Goal: Task Accomplishment & Management: Manage account settings

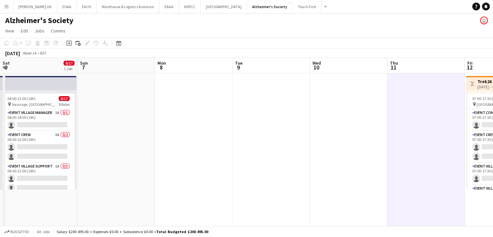
scroll to position [180, 0]
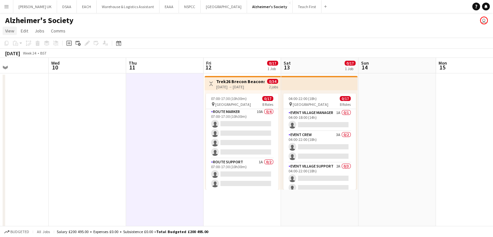
click at [9, 31] on span "View" at bounding box center [9, 31] width 9 height 6
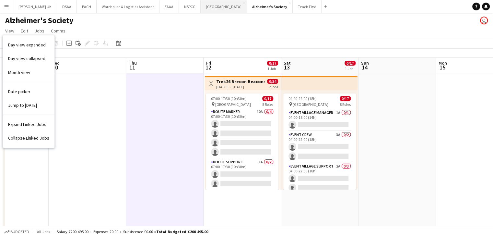
click at [228, 7] on button "[GEOGRAPHIC_DATA] Hospice Close" at bounding box center [224, 6] width 46 height 13
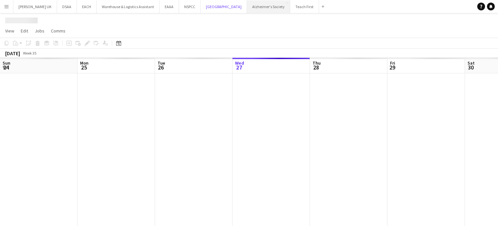
scroll to position [0, 155]
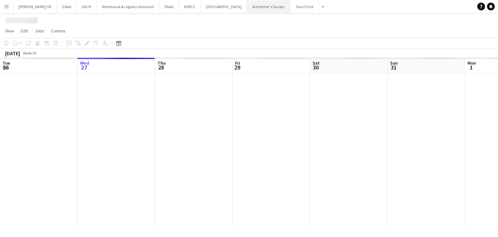
click at [248, 8] on button "Alzheimer's Society Close" at bounding box center [268, 6] width 43 height 13
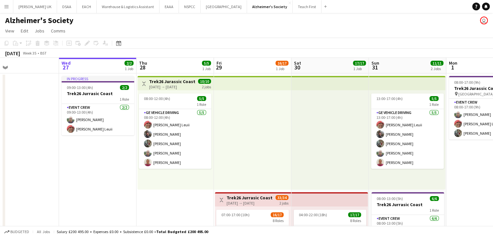
scroll to position [0, 241]
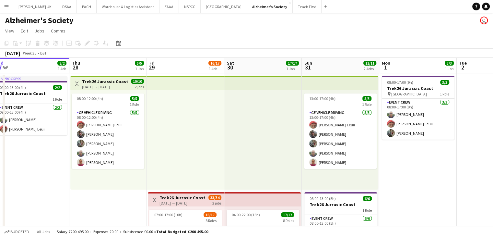
drag, startPoint x: 335, startPoint y: 144, endPoint x: 249, endPoint y: 116, distance: 90.0
click at [249, 116] on app-calendar-viewport "Sun 24 Mon 25 Tue 26 Wed 27 2/2 1 Job Thu 28 5/5 1 Job Fri 29 16/17 1 Job Sat 3…" at bounding box center [246, 183] width 493 height 250
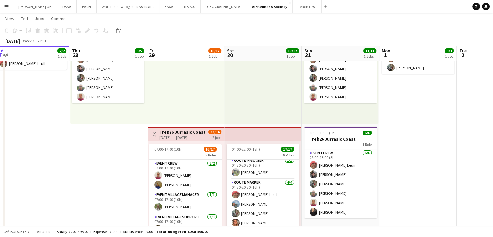
scroll to position [130, 0]
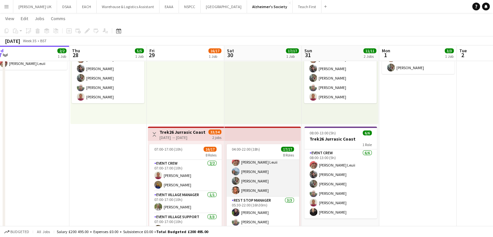
click at [269, 166] on app-card-role "Route Marker [DATE] 04:30-20:30 (16h) [PERSON_NAME] [PERSON_NAME] [PERSON_NAME]…" at bounding box center [263, 171] width 73 height 50
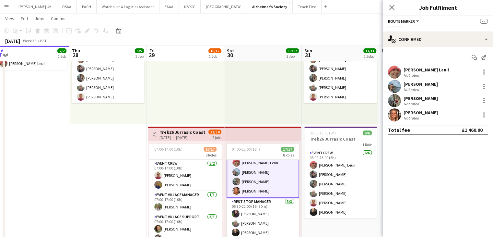
scroll to position [130, 0]
click at [483, 87] on div at bounding box center [484, 86] width 8 height 8
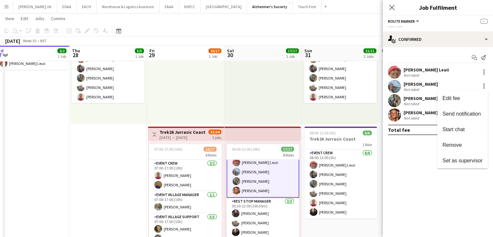
click at [463, 144] on span "Remove" at bounding box center [463, 145] width 40 height 6
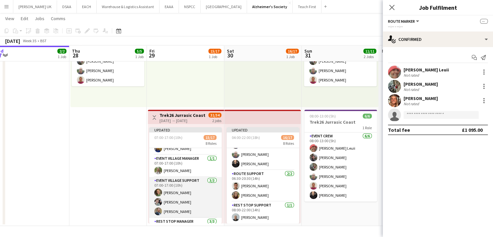
scroll to position [0, 0]
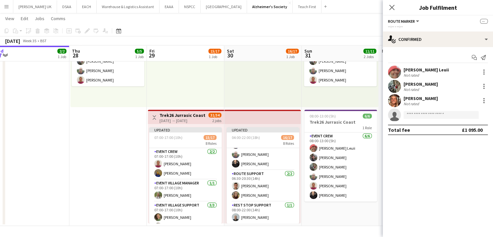
click at [263, 89] on div at bounding box center [263, 57] width 78 height 99
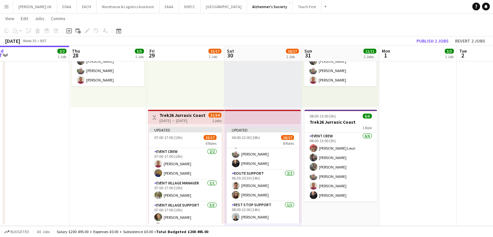
scroll to position [186, 0]
click at [445, 39] on button "Publish 2 jobs" at bounding box center [432, 41] width 37 height 8
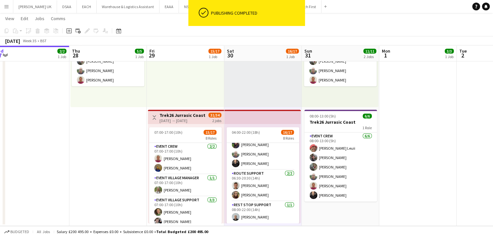
scroll to position [180, 0]
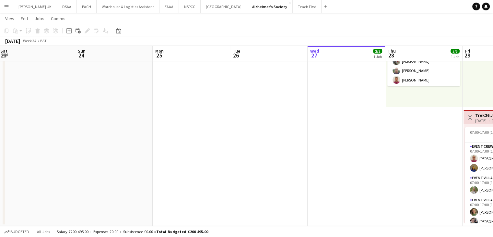
drag, startPoint x: 191, startPoint y: 152, endPoint x: 357, endPoint y: 156, distance: 166.4
click at [357, 156] on app-calendar-viewport "Thu 21 Fri 22 Sat 23 Sun 24 Mon 25 Tue 26 Wed 27 2/2 1 Job Thu 28 5/5 1 Job Fri…" at bounding box center [246, 85] width 493 height 282
drag, startPoint x: 247, startPoint y: 171, endPoint x: 396, endPoint y: 160, distance: 149.6
click at [397, 160] on app-calendar-viewport "Thu 21 Fri 22 Sat 23 Sun 24 Mon 25 Tue 26 Wed 27 2/2 1 Job Thu 28 5/5 1 Job Fri…" at bounding box center [246, 85] width 493 height 282
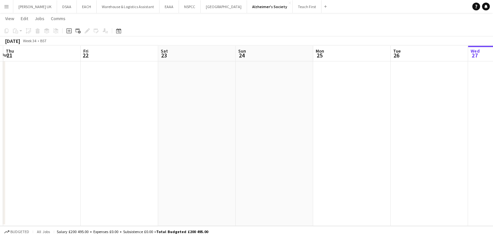
drag, startPoint x: 189, startPoint y: 179, endPoint x: 299, endPoint y: 170, distance: 110.3
click at [387, 166] on app-calendar-viewport "Tue 19 Wed 20 Thu 21 Fri 22 Sat 23 Sun 24 Mon 25 Tue 26 Wed 27 2/2 1 Job Thu 28…" at bounding box center [246, 85] width 493 height 282
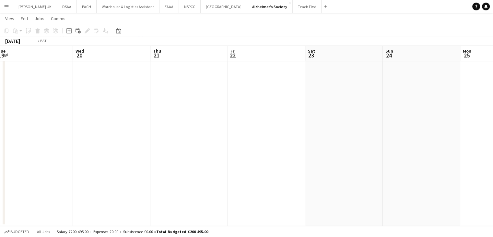
drag, startPoint x: 208, startPoint y: 185, endPoint x: 188, endPoint y: 191, distance: 20.7
click at [357, 179] on app-calendar-viewport "Sun 17 Mon 18 Tue 19 Wed 20 Thu 21 Fri 22 Sat 23 Sun 24 Mon 25 Tue 26 Wed 27 2/…" at bounding box center [246, 85] width 493 height 282
drag, startPoint x: 188, startPoint y: 191, endPoint x: 223, endPoint y: 176, distance: 38.4
click at [341, 174] on app-calendar-viewport "Fri 15 Sat 16 Sun 17 Mon 18 Tue 19 Wed 20 Thu 21 Fri 22 Sat 23 Sun 24 Mon 25 Tu…" at bounding box center [246, 85] width 493 height 282
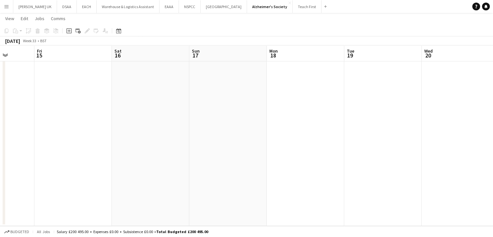
drag, startPoint x: 295, startPoint y: 171, endPoint x: 384, endPoint y: 162, distance: 89.3
click at [393, 161] on app-calendar-viewport "Tue 12 Wed 13 Thu 14 Fri 15 Sat 16 Sun 17 Mon 18 Tue 19 Wed 20 Thu 21 Fri 22 Sa…" at bounding box center [246, 85] width 493 height 282
drag, startPoint x: 320, startPoint y: 159, endPoint x: 206, endPoint y: 163, distance: 114.2
click at [432, 149] on app-calendar-viewport "Fri 8 Sat 9 Sun 10 10/10 2 Jobs Mon 11 2/2 1 Job Tue 12 Wed 13 Thu 14 Fri 15 Sa…" at bounding box center [246, 85] width 493 height 282
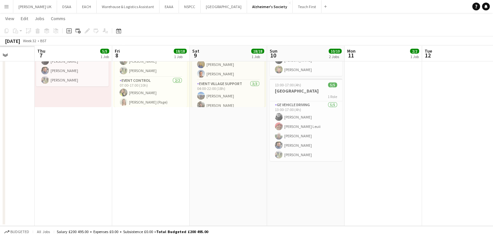
drag, startPoint x: 415, startPoint y: 147, endPoint x: 411, endPoint y: 147, distance: 3.9
click at [415, 147] on app-calendar-viewport "Mon 4 Tue 5 Wed 6 Thu 7 5/5 1 Job Fri 8 18/18 1 Job Sat 9 18/18 1 Job Sun 10 10…" at bounding box center [246, 85] width 493 height 282
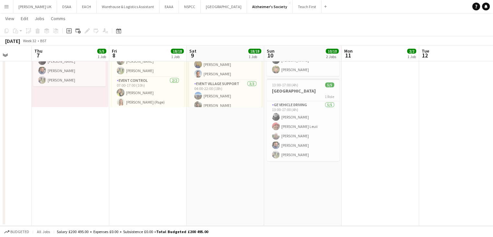
scroll to position [0, 159]
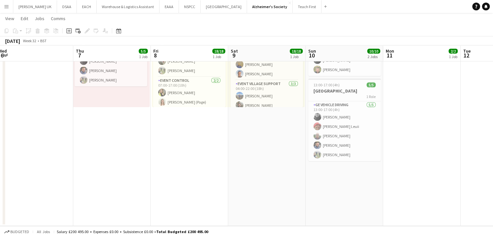
drag, startPoint x: 164, startPoint y: 183, endPoint x: 277, endPoint y: 184, distance: 113.2
click at [277, 184] on app-calendar-viewport "Mon 4 Tue 5 Wed 6 Thu 7 5/5 1 Job Fri 8 18/18 1 Job Sat 9 18/18 1 Job Sun 10 10…" at bounding box center [246, 85] width 493 height 282
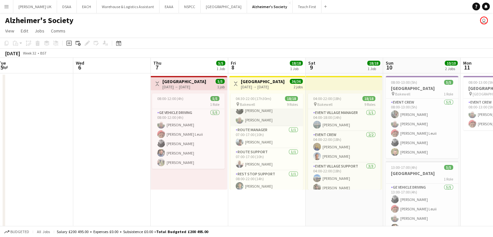
scroll to position [202, 0]
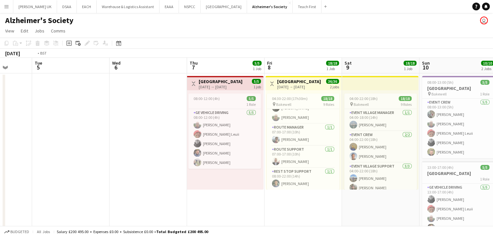
drag, startPoint x: 75, startPoint y: 196, endPoint x: 320, endPoint y: 177, distance: 246.3
click at [414, 175] on app-calendar-viewport "Sun 3 10/10 2 Jobs Mon 4 Tue 5 Wed 6 Thu 7 5/5 1 Job Fri 8 18/18 1 Job Sat 9 18…" at bounding box center [246, 183] width 493 height 250
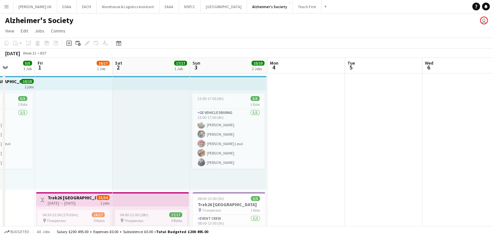
drag, startPoint x: 206, startPoint y: 190, endPoint x: 361, endPoint y: 174, distance: 155.5
click at [361, 174] on app-calendar-viewport "Tue 29 Wed 30 2/2 1 Job Thu 31 5/5 1 Job Fri 1 16/17 1 Job Sat 2 17/17 1 Job Su…" at bounding box center [246, 183] width 493 height 250
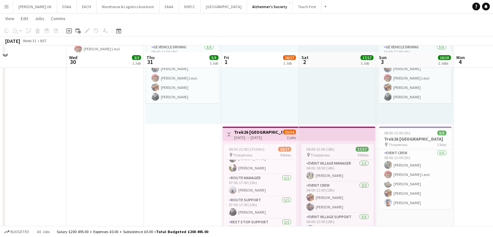
scroll to position [82, 0]
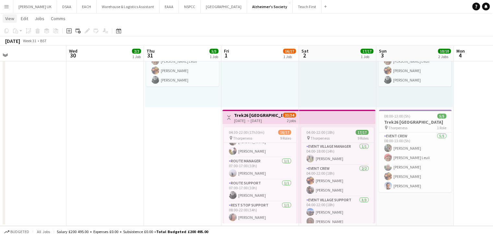
click at [9, 19] on span "View" at bounding box center [9, 19] width 9 height 6
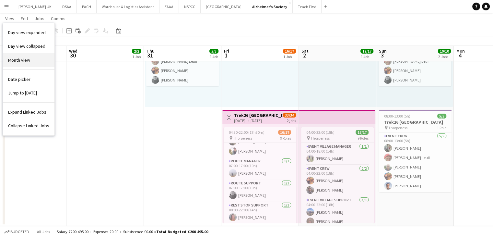
click at [17, 60] on span "Month view" at bounding box center [19, 60] width 22 height 6
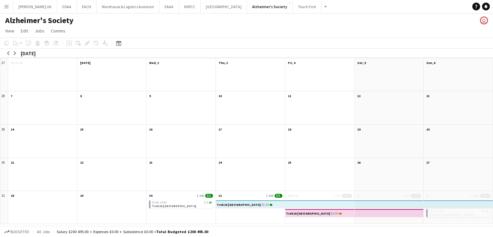
scroll to position [0, 0]
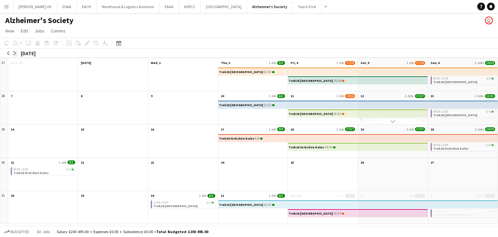
click at [16, 51] on app-icon "arrow-right" at bounding box center [15, 53] width 4 height 4
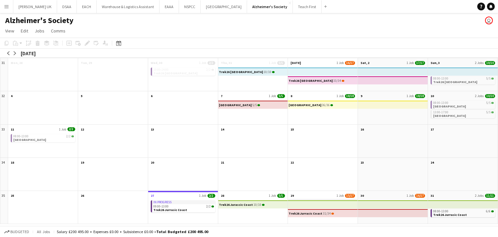
click at [309, 195] on app-month-view-date-header "29 1 Job 15/17" at bounding box center [323, 195] width 70 height 8
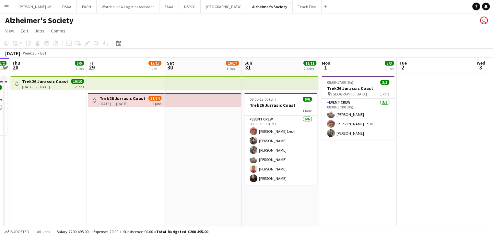
click at [132, 88] on app-top-bar at bounding box center [126, 83] width 78 height 14
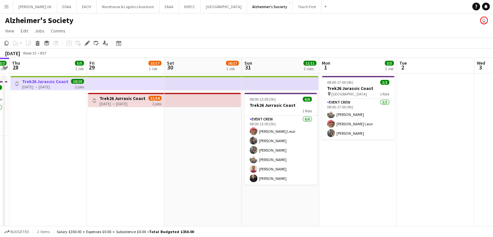
click at [93, 100] on app-icon "Toggle View" at bounding box center [94, 100] width 5 height 5
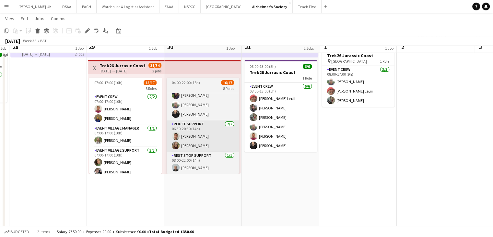
scroll to position [32, 0]
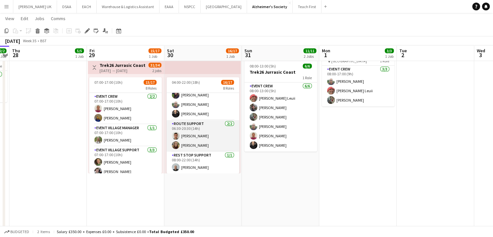
click at [217, 122] on app-card-role "Route Support [DATE] 06:30-20:30 (14h) [PERSON_NAME] [PERSON_NAME]" at bounding box center [203, 135] width 73 height 31
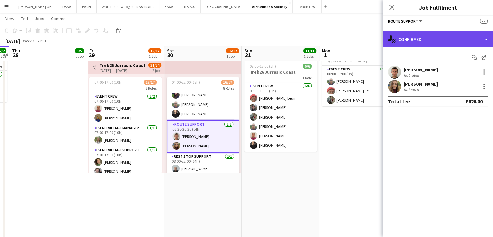
click at [445, 37] on div "single-neutral-actions-check-2 Confirmed" at bounding box center [438, 39] width 110 height 16
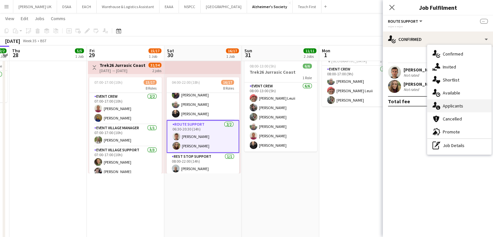
click at [447, 109] on div "single-neutral-actions-information Applicants" at bounding box center [459, 105] width 64 height 13
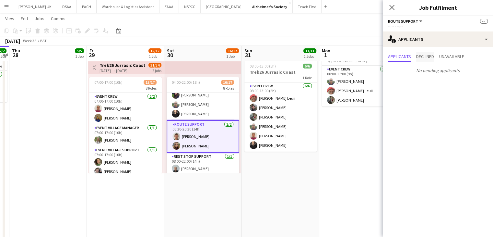
click at [432, 60] on span "Declined" at bounding box center [425, 57] width 18 height 10
click at [460, 54] on span "Unavailable" at bounding box center [451, 56] width 25 height 5
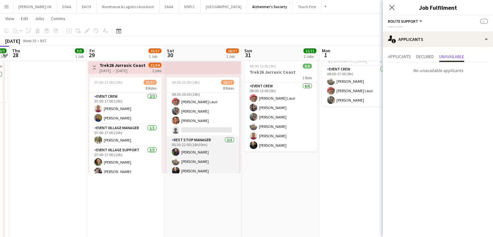
scroll to position [83, 0]
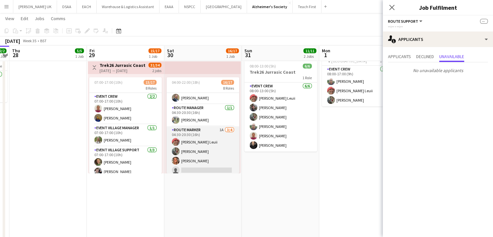
click at [206, 135] on app-card-role "Route Marker 1A [DATE] 04:30-20:30 (16h) [PERSON_NAME] Leuii [PERSON_NAME] [PER…" at bounding box center [203, 151] width 73 height 50
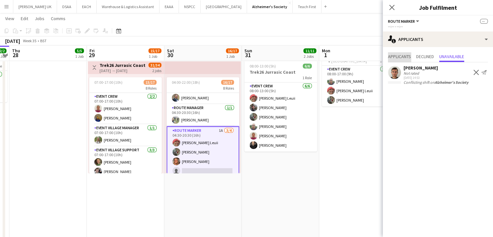
click at [400, 54] on span "Applicants" at bounding box center [399, 56] width 23 height 5
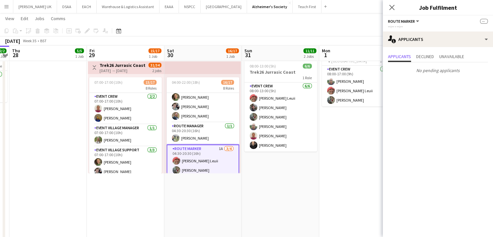
scroll to position [0, 0]
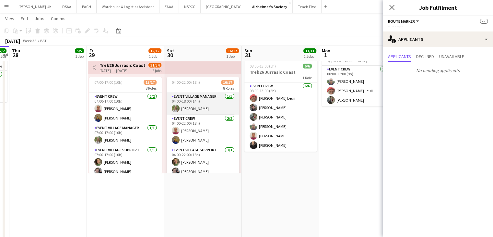
click at [210, 106] on app-card-role "Event Village Manager [DATE] 04:00-18:00 (14h) [PERSON_NAME]" at bounding box center [203, 104] width 73 height 22
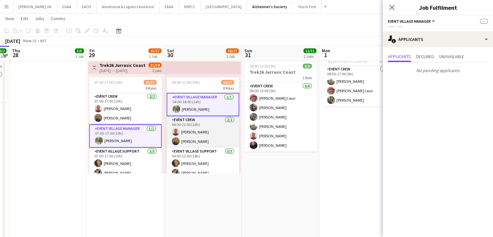
click at [209, 128] on app-card-role "Event Crew [DATE] 04:00-22:00 (18h) [PERSON_NAME] [PERSON_NAME]" at bounding box center [203, 131] width 73 height 31
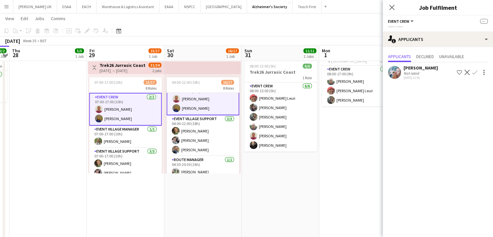
click at [209, 128] on app-card-role "Event Village Support [DATE] 04:00-22:00 (18h) [PERSON_NAME] [PERSON_NAME] [PER…" at bounding box center [203, 135] width 73 height 41
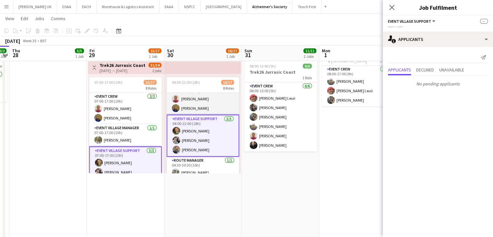
scroll to position [64, 0]
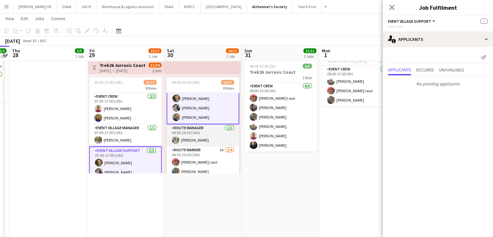
click at [204, 137] on app-card-role "Route Manager [DATE] 04:30-20:30 (16h) [PERSON_NAME]" at bounding box center [203, 135] width 73 height 22
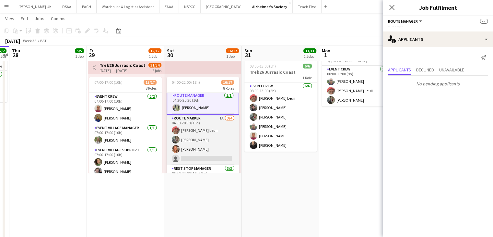
click at [205, 137] on app-card-role "Route Marker 1A [DATE] 04:30-20:30 (16h) [PERSON_NAME] Leuii [PERSON_NAME] [PER…" at bounding box center [203, 139] width 73 height 50
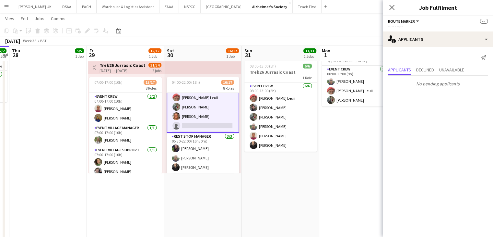
click at [205, 137] on app-card-role "Rest Stop Manager [DATE] 05:30-22:00 (16h30m) [PERSON_NAME] [PERSON_NAME] [PERS…" at bounding box center [203, 153] width 73 height 41
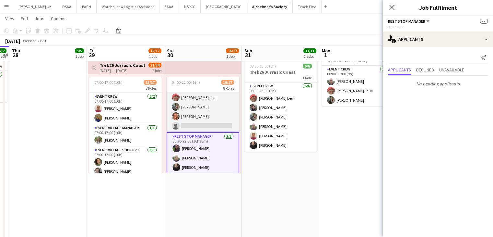
scroll to position [160, 0]
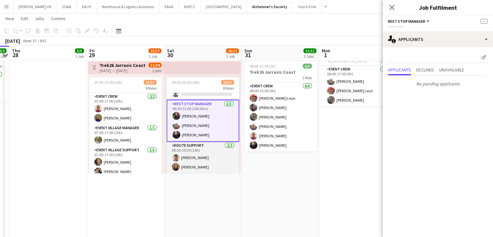
click at [202, 147] on app-card-role "Route Support [DATE] 06:30-20:30 (14h) [PERSON_NAME] [PERSON_NAME]" at bounding box center [203, 157] width 73 height 31
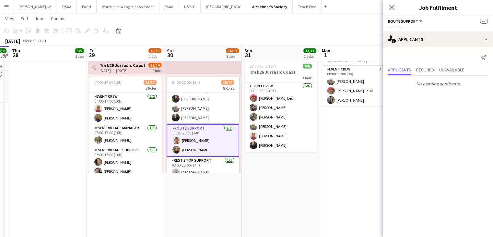
scroll to position [182, 0]
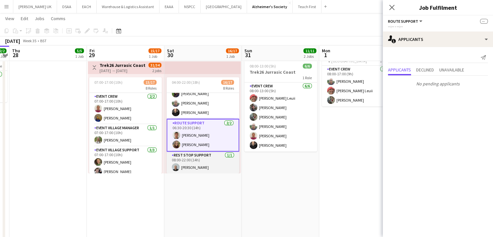
click at [204, 162] on app-card-role "Rest Stop Support [DATE] 08:00-22:00 (14h) [PERSON_NAME]" at bounding box center [203, 162] width 73 height 22
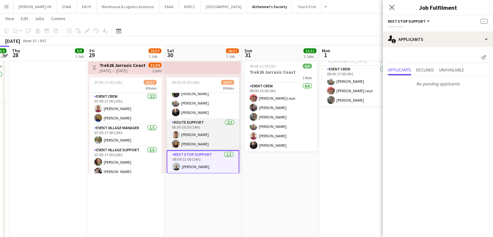
click at [214, 140] on app-card-role "Route Support [DATE] 06:30-20:30 (14h) [PERSON_NAME] [PERSON_NAME]" at bounding box center [203, 134] width 73 height 31
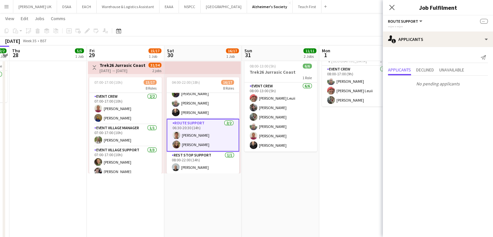
click at [214, 140] on app-card-role "Route Support [DATE] 06:30-20:30 (14h) [PERSON_NAME] [PERSON_NAME]" at bounding box center [203, 135] width 73 height 33
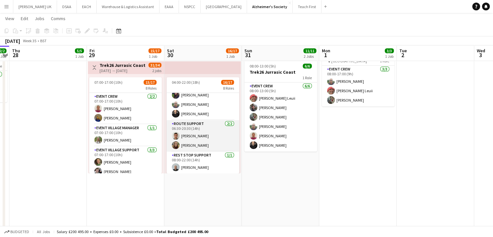
click at [187, 133] on app-card-role "Route Support [DATE] 06:30-20:30 (14h) [PERSON_NAME] [PERSON_NAME]" at bounding box center [203, 135] width 73 height 31
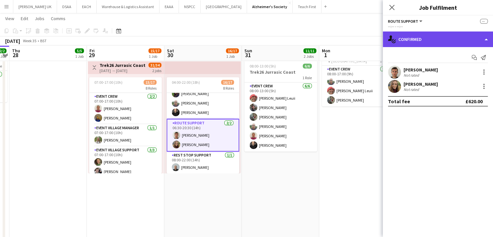
click at [438, 42] on div "single-neutral-actions-check-2 Confirmed" at bounding box center [438, 39] width 110 height 16
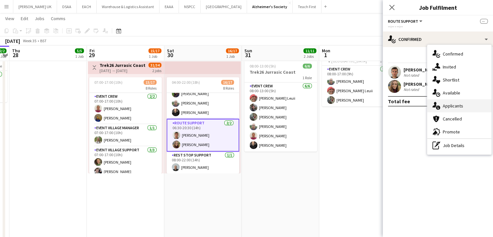
click at [451, 108] on div "single-neutral-actions-information Applicants" at bounding box center [459, 105] width 64 height 13
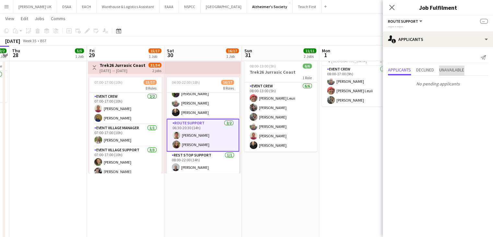
click at [450, 68] on span "Unavailable" at bounding box center [451, 69] width 25 height 5
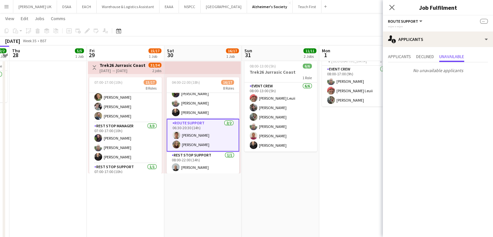
click at [310, 172] on app-date-cell "08:00-13:00 (5h) 6/6 Trek26 Jurrasic Coast 1 Role Event Crew [DATE] 08:00-13:00…" at bounding box center [281, 189] width 78 height 299
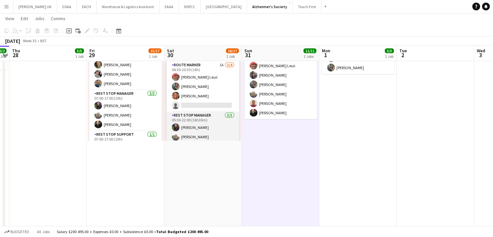
scroll to position [51, 0]
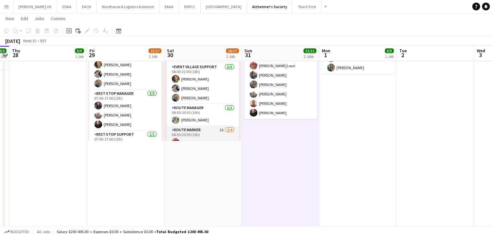
click at [217, 133] on app-card-role "Route Marker 1A [DATE] 04:30-20:30 (16h) [PERSON_NAME] Leuii [PERSON_NAME] [PER…" at bounding box center [203, 151] width 73 height 50
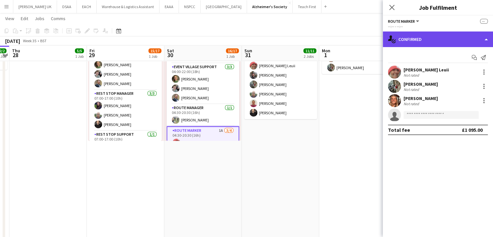
click at [437, 39] on div "single-neutral-actions-check-2 Confirmed" at bounding box center [438, 39] width 110 height 16
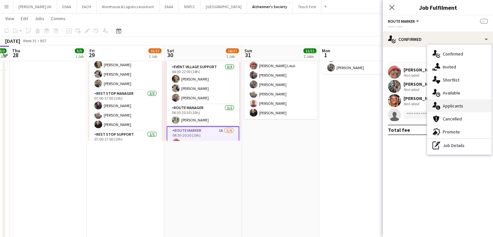
click at [446, 101] on div "single-neutral-actions-information Applicants" at bounding box center [459, 105] width 64 height 13
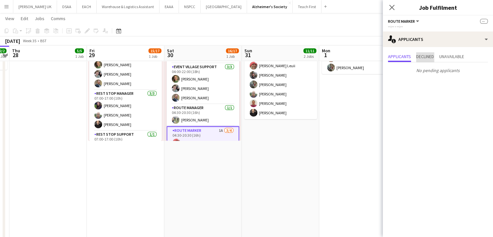
click at [433, 56] on span "Declined" at bounding box center [425, 56] width 18 height 5
click at [461, 56] on span "Unavailable" at bounding box center [451, 56] width 25 height 5
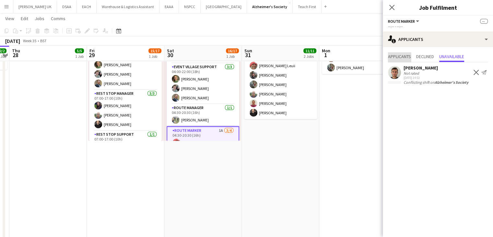
click at [403, 57] on span "Applicants" at bounding box center [399, 56] width 23 height 5
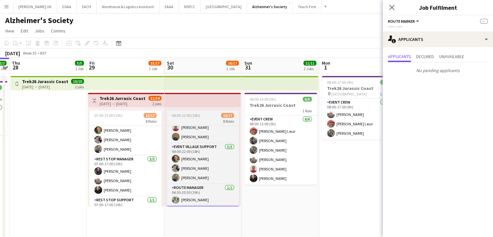
scroll to position [39, 0]
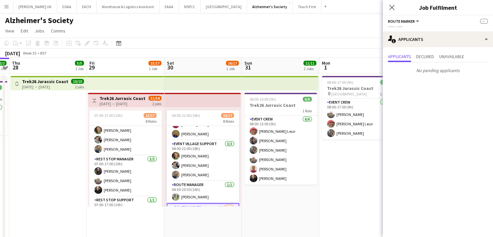
click at [8, 6] on app-icon "Menu" at bounding box center [6, 6] width 5 height 5
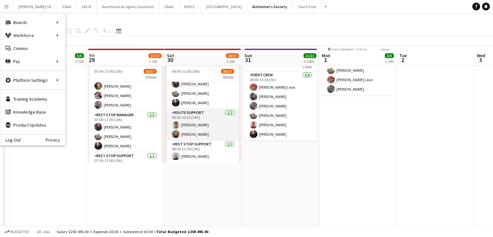
scroll to position [32, 0]
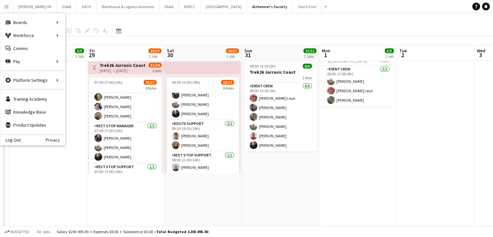
click at [287, 180] on app-date-cell "08:00-13:00 (5h) 6/6 Trek26 Jurrasic Coast 1 Role Event Crew [DATE] 08:00-13:00…" at bounding box center [281, 189] width 78 height 299
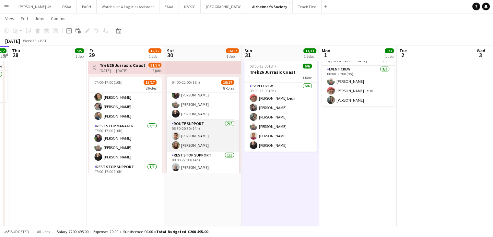
click at [202, 144] on app-card-role "Route Support [DATE] 06:30-20:30 (14h) [PERSON_NAME] [PERSON_NAME]" at bounding box center [203, 135] width 73 height 31
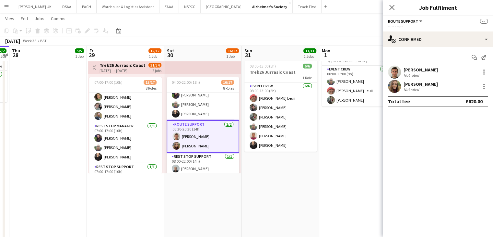
click at [427, 83] on div "[PERSON_NAME]" at bounding box center [421, 84] width 34 height 6
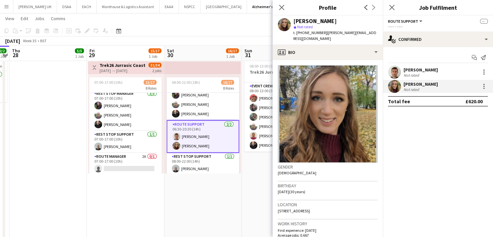
scroll to position [130, 0]
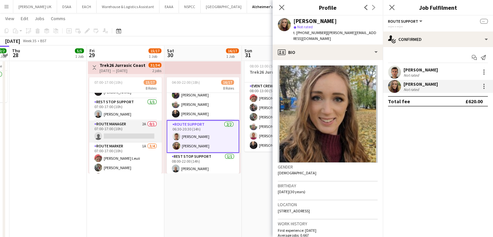
click at [136, 129] on app-card-role "Route Manager 2A 0/1 07:00-17:00 (10h) single-neutral-actions" at bounding box center [125, 131] width 73 height 22
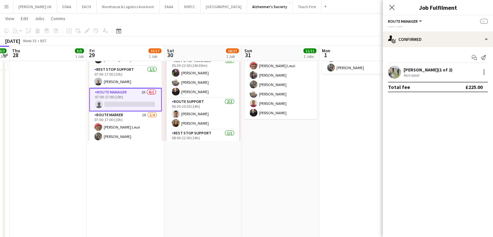
scroll to position [182, 0]
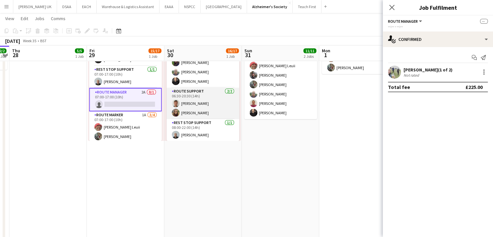
click at [194, 111] on app-card-role "Route Support [DATE] 06:30-20:30 (14h) [PERSON_NAME] [PERSON_NAME]" at bounding box center [203, 103] width 73 height 31
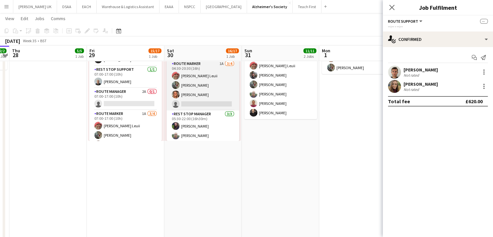
scroll to position [115, 0]
click at [199, 63] on app-card-role "Route Marker 1A [DATE] 04:30-20:30 (16h) [PERSON_NAME] Leuii [PERSON_NAME] [PER…" at bounding box center [203, 86] width 73 height 50
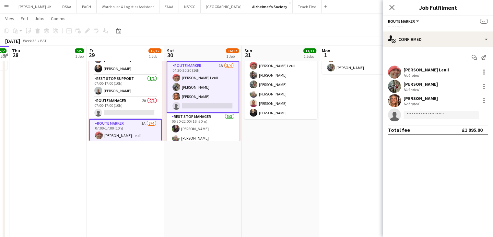
scroll to position [130, 0]
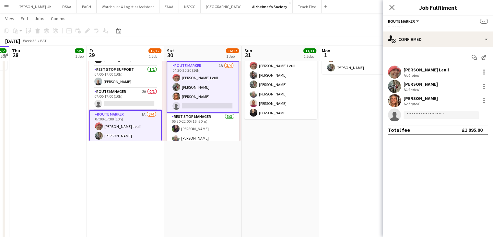
click at [126, 119] on app-card-role "Route Marker 1A [DATE] 07:00-17:00 (10h) [PERSON_NAME] Leuii [PERSON_NAME] [PER…" at bounding box center [125, 136] width 73 height 52
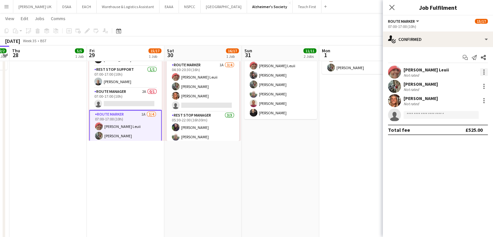
click at [485, 72] on div at bounding box center [484, 72] width 8 height 8
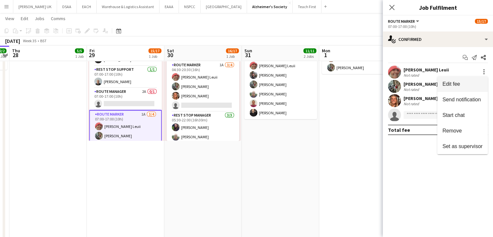
click at [460, 86] on span "Edit fee" at bounding box center [452, 84] width 18 height 6
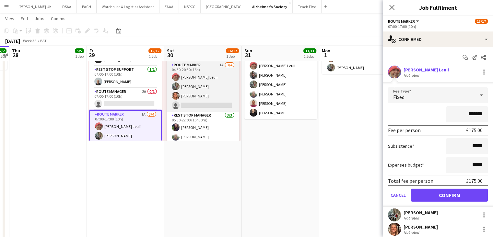
click at [216, 68] on app-card-role "Route Marker 1A [DATE] 04:30-20:30 (16h) [PERSON_NAME] Leuii [PERSON_NAME] [PER…" at bounding box center [203, 86] width 73 height 50
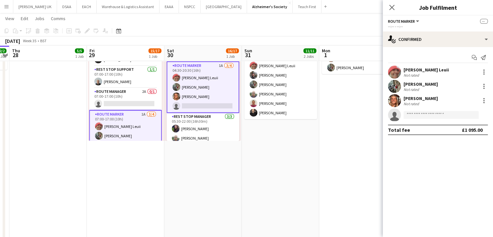
click at [209, 68] on app-card-role "Route Marker 1A [DATE] 04:30-20:30 (16h) [PERSON_NAME] Leuii [PERSON_NAME] [PER…" at bounding box center [203, 87] width 73 height 52
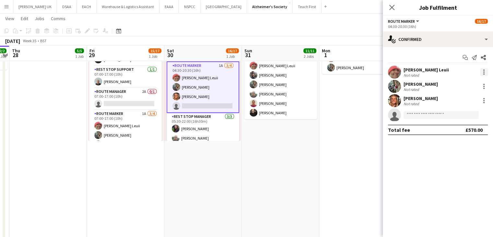
click at [481, 70] on div at bounding box center [484, 72] width 8 height 8
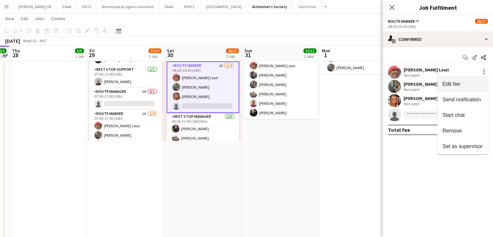
click at [464, 82] on span "Edit fee" at bounding box center [463, 84] width 40 height 6
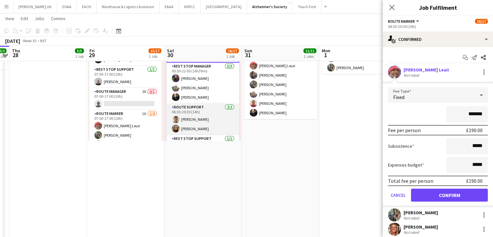
scroll to position [182, 0]
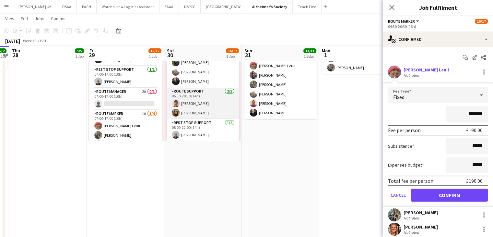
click at [194, 112] on app-card-role "Route Support [DATE] 06:30-20:30 (14h) [PERSON_NAME] [PERSON_NAME]" at bounding box center [203, 103] width 73 height 31
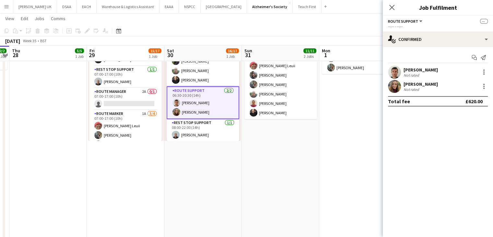
scroll to position [180, 0]
click at [485, 88] on div at bounding box center [484, 88] width 1 height 1
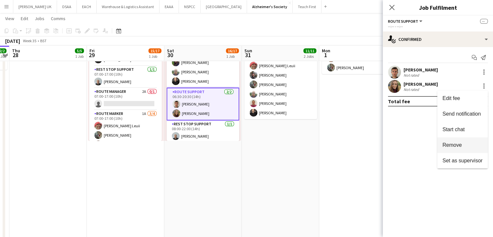
click at [446, 146] on span "Remove" at bounding box center [452, 145] width 19 height 6
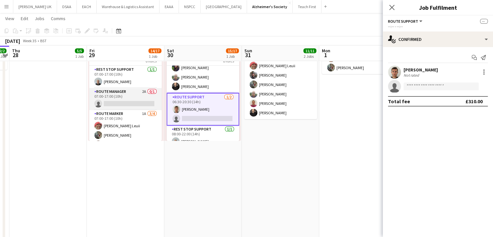
scroll to position [154, 0]
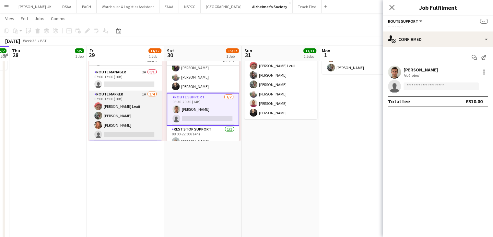
click at [120, 129] on app-card-role "Route Marker 1A [DATE] 07:00-17:00 (10h) [PERSON_NAME] Leuii [PERSON_NAME] [PER…" at bounding box center [125, 115] width 73 height 50
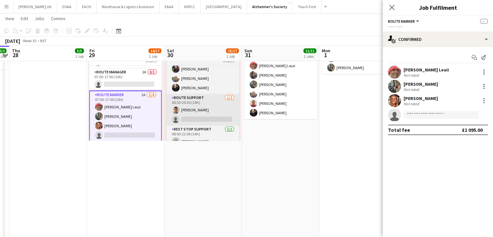
scroll to position [182, 0]
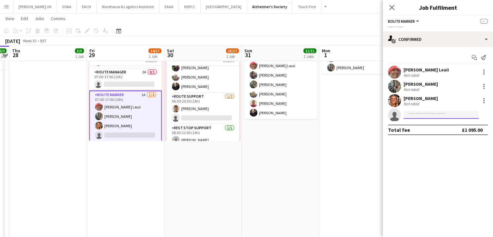
click at [413, 115] on input at bounding box center [441, 115] width 75 height 8
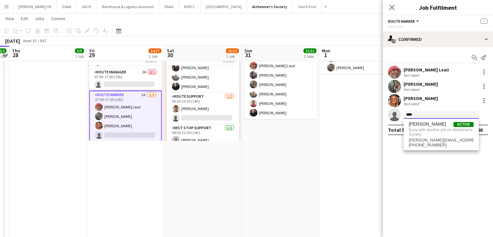
type input "****"
click at [358, 118] on app-date-cell "08:00-17:00 (9h) 3/3 Trek26 Jurassic Coast pin Eagle Business Park 1 Role Event…" at bounding box center [358, 157] width 78 height 299
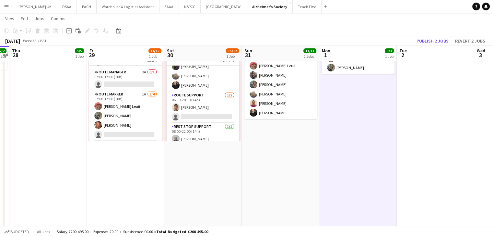
scroll to position [180, 0]
click at [439, 39] on button "Publish 2 jobs" at bounding box center [432, 41] width 37 height 8
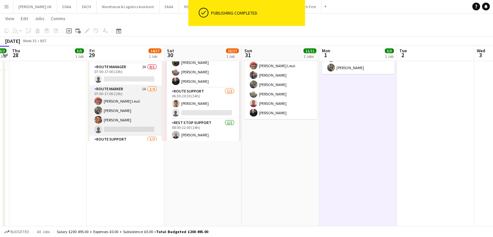
click at [118, 131] on app-card-role "Route Marker 1A [DATE] 07:00-17:00 (10h) [PERSON_NAME] Leuii [PERSON_NAME] [PER…" at bounding box center [125, 110] width 73 height 50
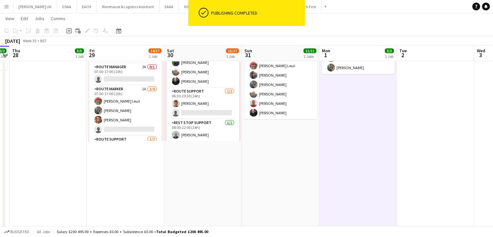
scroll to position [182, 0]
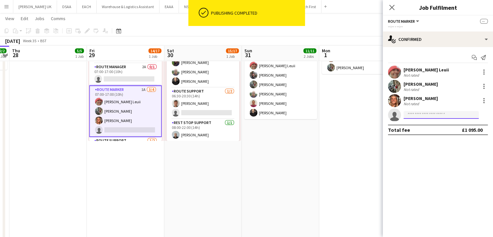
click at [409, 113] on input at bounding box center [441, 115] width 75 height 8
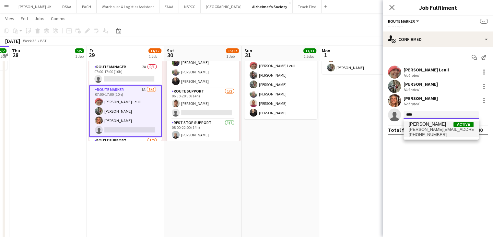
type input "****"
click at [431, 126] on span "[PERSON_NAME]" at bounding box center [427, 124] width 37 height 6
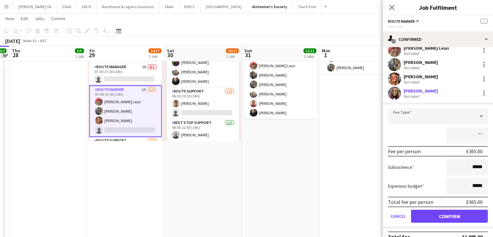
scroll to position [31, 0]
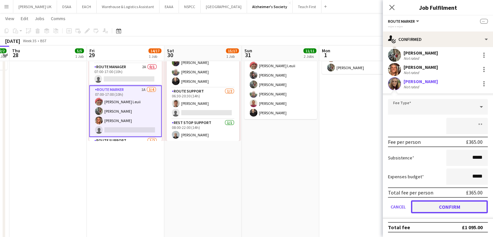
click at [432, 205] on button "Confirm" at bounding box center [449, 206] width 77 height 13
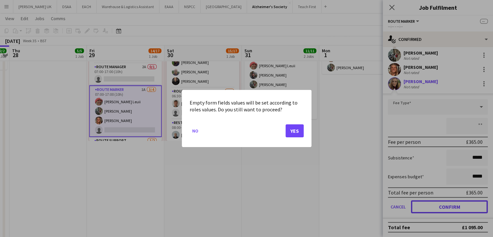
scroll to position [0, 0]
click at [296, 131] on button "Yes" at bounding box center [295, 130] width 18 height 13
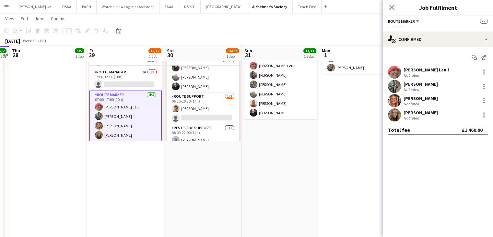
click at [358, 126] on app-date-cell "08:00-17:00 (9h) 3/3 Trek26 Jurassic Coast pin Eagle Business Park 1 Role Event…" at bounding box center [358, 157] width 78 height 299
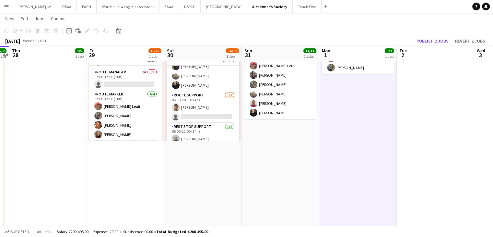
scroll to position [180, 0]
click at [441, 42] on button "Publish 2 jobs" at bounding box center [432, 41] width 37 height 8
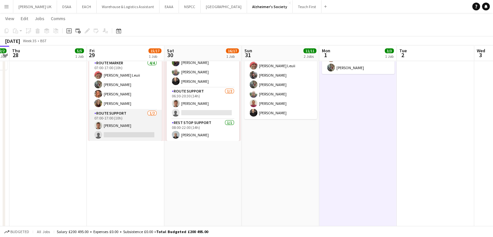
click at [135, 115] on app-card-role "Route Support [DATE] 07:00-17:00 (10h) [PERSON_NAME] single-neutral-actions" at bounding box center [125, 125] width 73 height 31
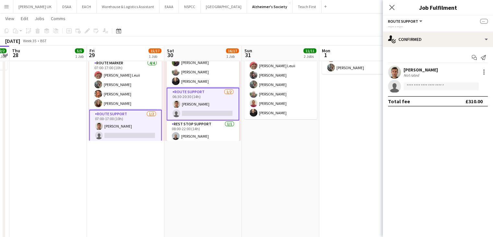
click at [135, 118] on app-card-role "Route Support [DATE] 07:00-17:00 (10h) [PERSON_NAME] single-neutral-actions" at bounding box center [125, 126] width 73 height 33
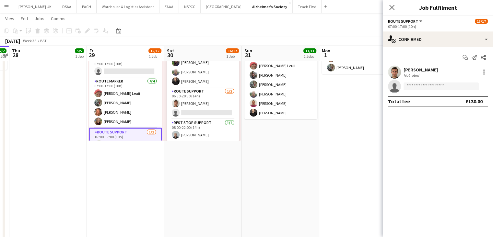
scroll to position [182, 0]
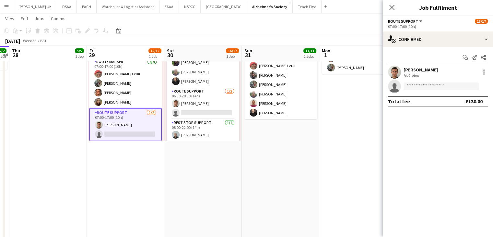
click at [128, 113] on app-card-role "Route Support [DATE] 07:00-17:00 (10h) [PERSON_NAME] single-neutral-actions" at bounding box center [125, 124] width 73 height 33
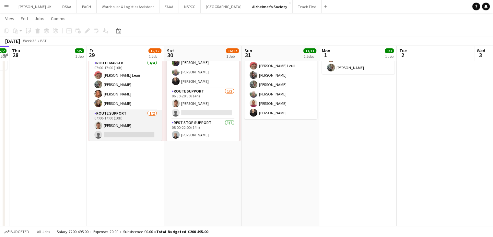
click at [127, 114] on app-card-role "Route Support [DATE] 07:00-17:00 (10h) [PERSON_NAME] single-neutral-actions" at bounding box center [125, 125] width 73 height 31
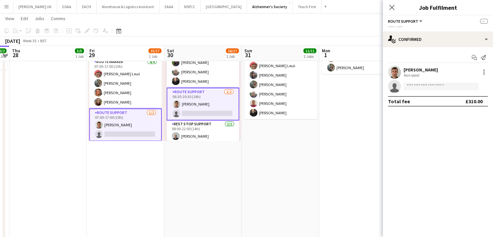
click at [127, 114] on app-card-role "Route Support [DATE] 07:00-17:00 (10h) [PERSON_NAME] single-neutral-actions" at bounding box center [125, 124] width 73 height 33
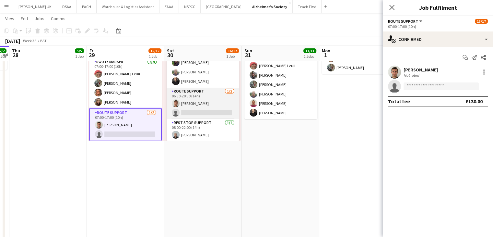
click at [217, 94] on app-card-role "Route Support [DATE] 06:30-20:30 (14h) [PERSON_NAME] single-neutral-actions" at bounding box center [203, 103] width 73 height 31
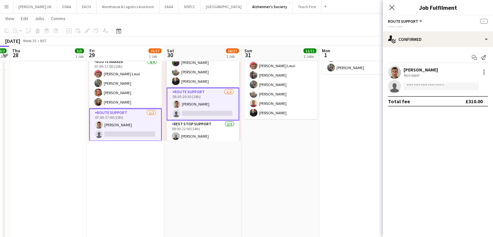
click at [216, 93] on app-card-role "Route Support [DATE] 06:30-20:30 (14h) [PERSON_NAME] single-neutral-actions" at bounding box center [203, 104] width 73 height 33
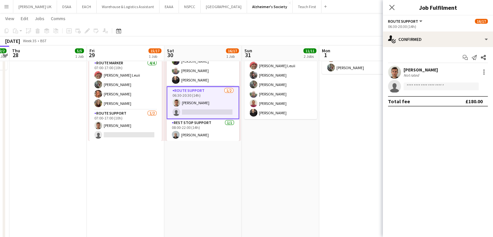
click at [6, 6] on app-icon "Menu" at bounding box center [6, 6] width 5 height 5
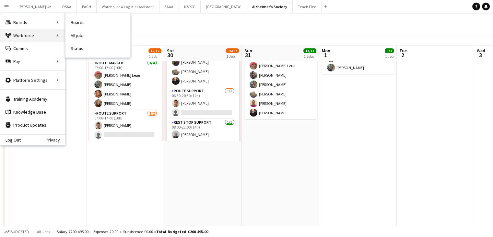
scroll to position [180, 0]
click at [72, 35] on link "My Workforce" at bounding box center [98, 35] width 65 height 13
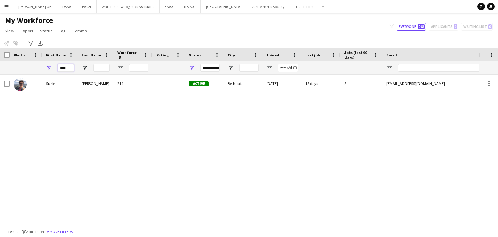
click at [68, 70] on input "****" at bounding box center [66, 68] width 16 height 8
click at [64, 67] on input "****" at bounding box center [66, 68] width 16 height 8
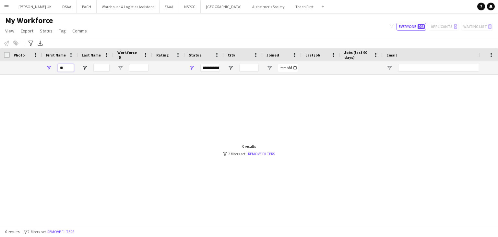
type input "*"
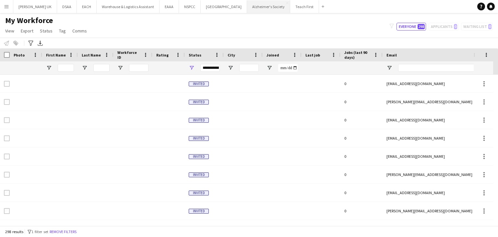
click at [266, 8] on button "Alzheimer's Society Close" at bounding box center [268, 6] width 43 height 13
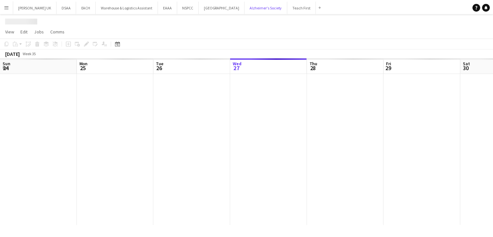
scroll to position [0, 155]
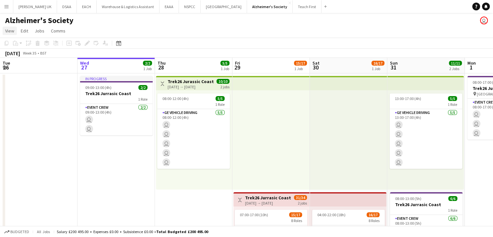
click at [12, 31] on span "View" at bounding box center [9, 31] width 9 height 6
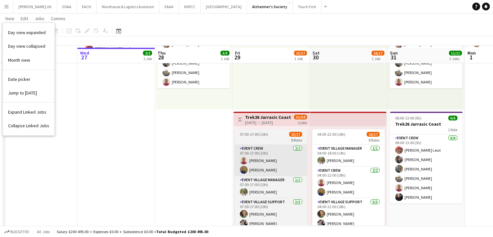
scroll to position [82, 0]
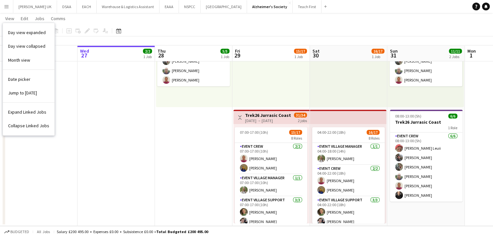
click at [201, 162] on app-date-cell "Toggle View Trek26 Jurassic Coast [DATE] → [DATE] 10/10 2 jobs 08:00-12:00 (4h)…" at bounding box center [194, 108] width 78 height 235
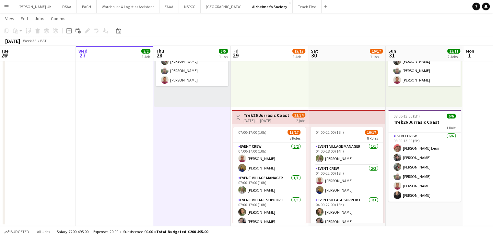
click at [134, 159] on app-date-cell "In progress 09:00-13:00 (4h) 2/2 Trek26 Jurrasic Coast 1 Role Event Crew [DATE]…" at bounding box center [115, 108] width 78 height 235
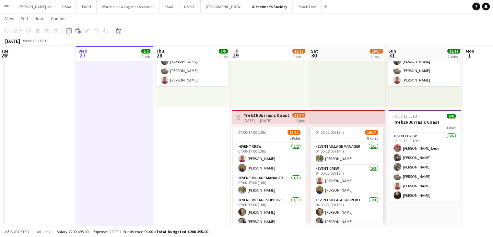
click at [272, 20] on app-page-menu "View Day view expanded Day view collapsed Month view Date picker Jump to [DATE]…" at bounding box center [246, 19] width 493 height 12
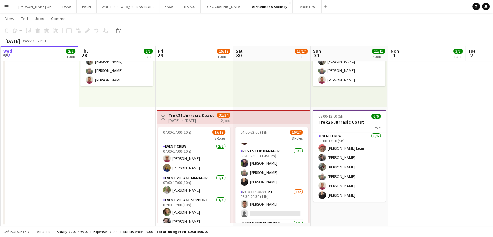
scroll to position [0, 234]
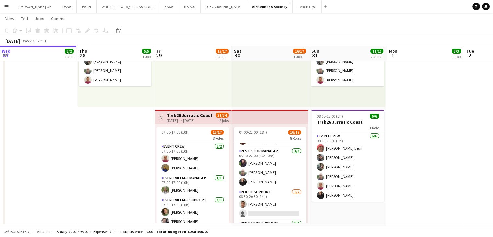
drag, startPoint x: 199, startPoint y: 194, endPoint x: 122, endPoint y: 139, distance: 94.4
click at [122, 139] on app-calendar-viewport "Sun 24 Mon 25 Tue 26 Wed 27 2/2 1 Job Thu 28 5/5 1 Job Fri 29 15/17 1 Job Sat 3…" at bounding box center [246, 85] width 493 height 282
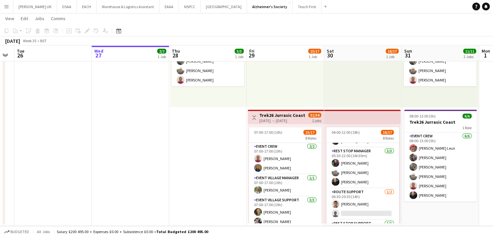
scroll to position [0, 140]
drag, startPoint x: 57, startPoint y: 134, endPoint x: 150, endPoint y: 166, distance: 98.6
click at [150, 166] on app-calendar-viewport "Sun 24 Mon 25 Tue 26 Wed 27 2/2 1 Job Thu 28 5/5 1 Job Fri 29 15/17 1 Job Sat 3…" at bounding box center [246, 85] width 493 height 282
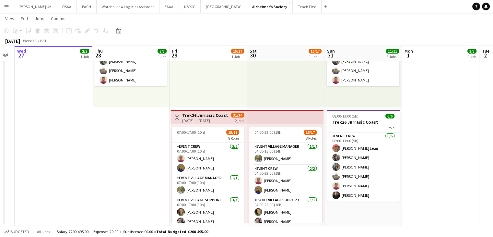
scroll to position [0, 218]
drag, startPoint x: 223, startPoint y: 158, endPoint x: 146, endPoint y: 137, distance: 80.2
click at [146, 137] on app-calendar-viewport "Sun 24 Mon 25 Tue 26 Wed 27 2/2 1 Job Thu 28 5/5 1 Job Fri 29 15/17 1 Job Sat 3…" at bounding box center [246, 85] width 493 height 282
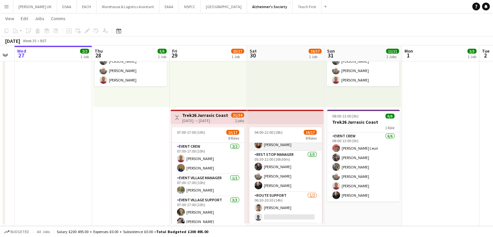
scroll to position [162, 0]
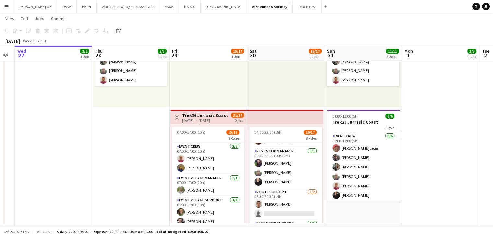
click at [6, 7] on app-icon "Menu" at bounding box center [6, 6] width 5 height 5
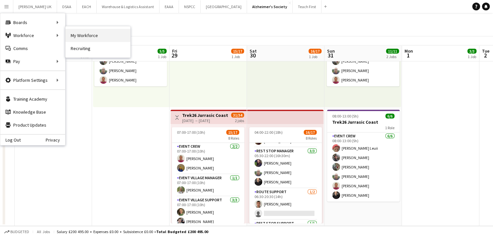
click at [75, 35] on link "My Workforce" at bounding box center [98, 35] width 65 height 13
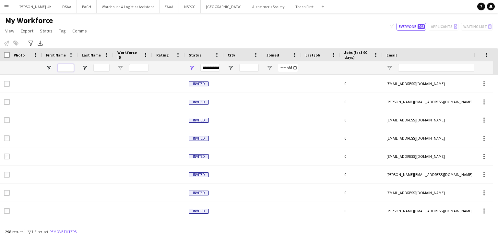
click at [66, 67] on input "First Name Filter Input" at bounding box center [66, 68] width 16 height 8
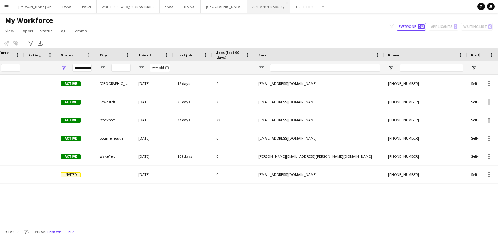
type input "***"
click at [248, 12] on button "Alzheimer's Society Close" at bounding box center [268, 6] width 43 height 13
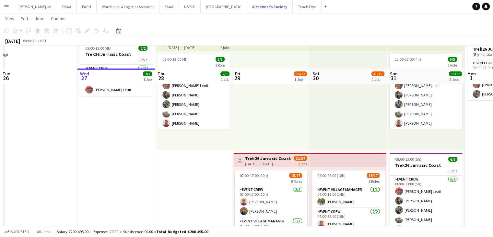
scroll to position [65, 0]
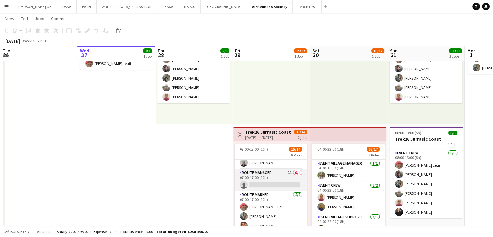
click at [276, 175] on app-card-role "Route Manager 2A 0/1 07:00-17:00 (10h) single-neutral-actions" at bounding box center [271, 180] width 73 height 22
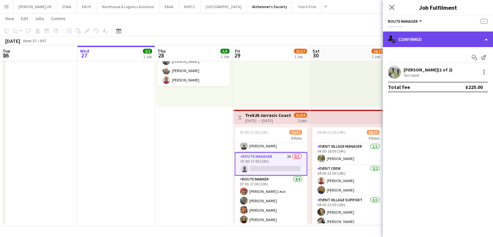
click at [434, 38] on div "single-neutral-actions-check-2 Confirmed" at bounding box center [438, 39] width 110 height 16
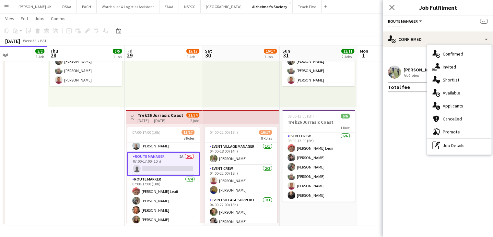
drag, startPoint x: 122, startPoint y: 146, endPoint x: 99, endPoint y: 142, distance: 23.4
click at [99, 142] on app-calendar-viewport "Sun 24 Mon 25 Tue 26 Wed 27 2/2 1 Job Thu 28 5/5 1 Job Fri 29 15/17 1 Job Sat 3…" at bounding box center [246, 85] width 493 height 282
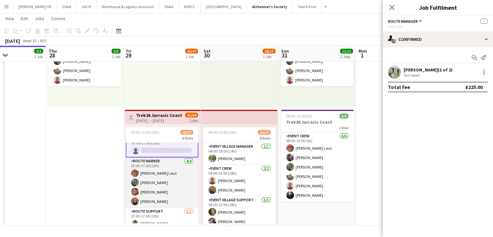
scroll to position [182, 0]
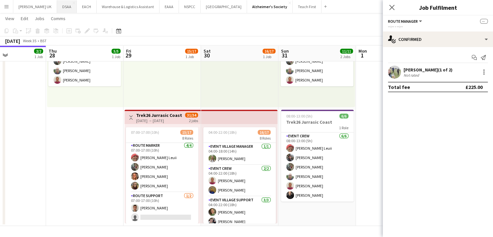
click at [57, 4] on button "DSAA Close" at bounding box center [67, 6] width 20 height 13
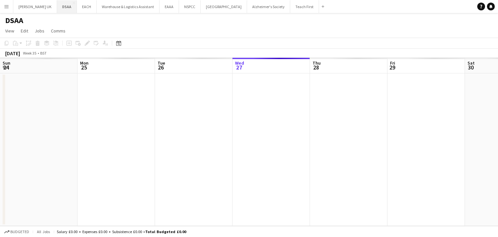
scroll to position [0, 155]
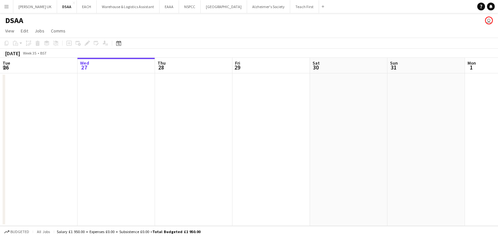
drag, startPoint x: 4, startPoint y: 7, endPoint x: 10, endPoint y: 13, distance: 8.9
click at [4, 6] on app-icon "Menu" at bounding box center [6, 6] width 5 height 5
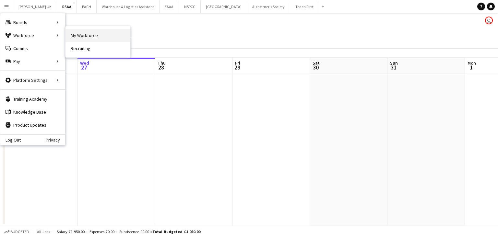
click at [79, 35] on link "My Workforce" at bounding box center [98, 35] width 65 height 13
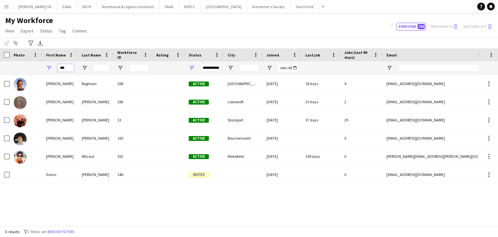
drag, startPoint x: 67, startPoint y: 67, endPoint x: 36, endPoint y: 63, distance: 31.1
click at [36, 63] on div "***" at bounding box center [351, 67] width 703 height 13
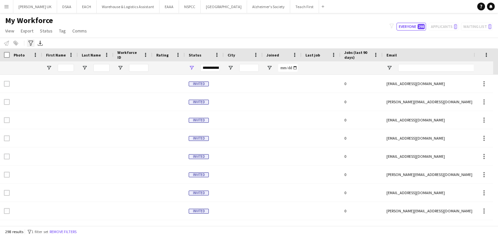
click at [29, 42] on icon "Advanced filters" at bounding box center [30, 43] width 5 height 5
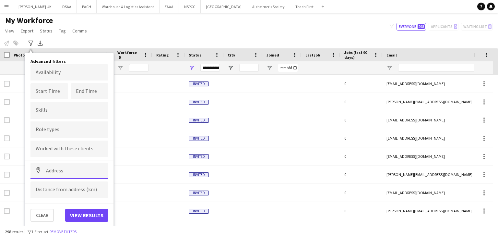
click at [54, 170] on input at bounding box center [69, 170] width 78 height 16
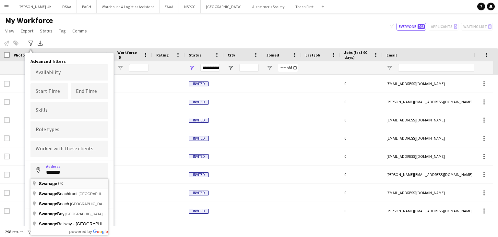
type input "**********"
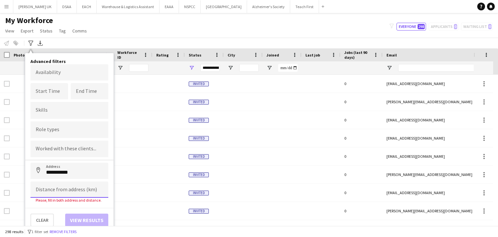
click at [54, 188] on input at bounding box center [69, 189] width 78 height 16
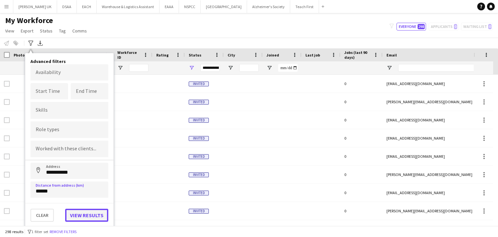
click at [67, 217] on button "View results" at bounding box center [86, 215] width 43 height 13
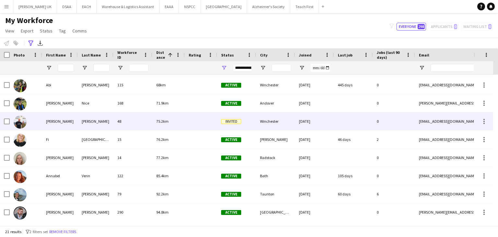
scroll to position [235, 0]
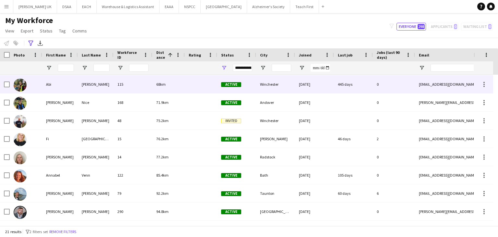
click at [19, 86] on img at bounding box center [20, 84] width 13 height 13
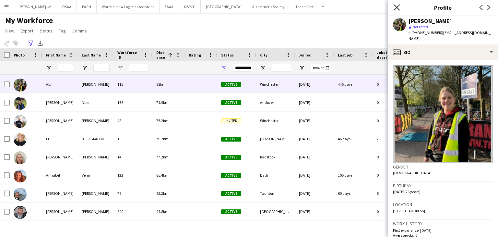
click at [397, 6] on icon "Close pop-in" at bounding box center [397, 7] width 6 height 6
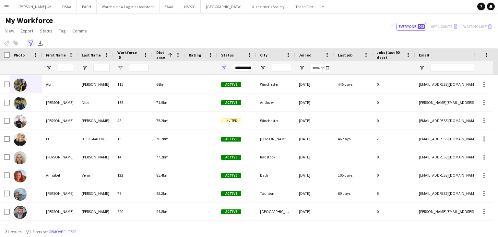
click at [32, 43] on icon "Advanced filters" at bounding box center [30, 43] width 5 height 5
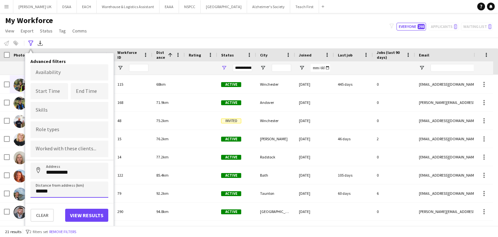
click at [41, 190] on input "******" at bounding box center [69, 189] width 78 height 16
type input "******"
click button "Address" at bounding box center [38, 170] width 16 height 16
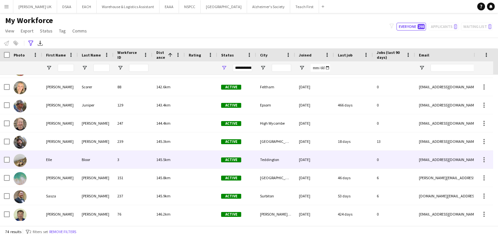
click at [22, 162] on img at bounding box center [20, 160] width 13 height 13
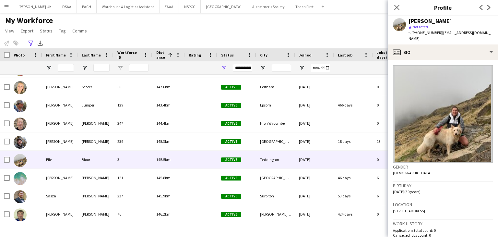
drag, startPoint x: 399, startPoint y: 10, endPoint x: 392, endPoint y: 8, distance: 7.5
click at [398, 10] on icon "Close pop-in" at bounding box center [396, 7] width 5 height 5
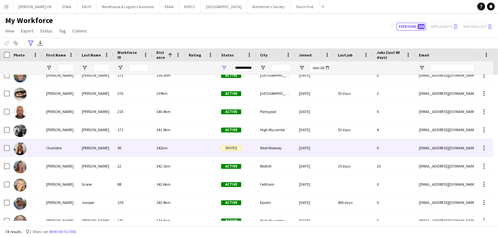
click at [21, 148] on img at bounding box center [20, 148] width 13 height 13
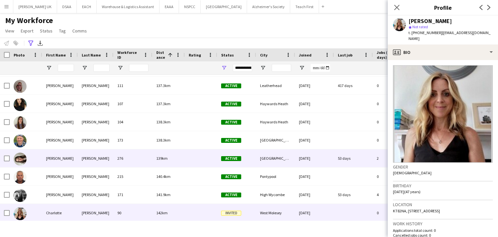
click at [22, 159] on img at bounding box center [20, 158] width 13 height 13
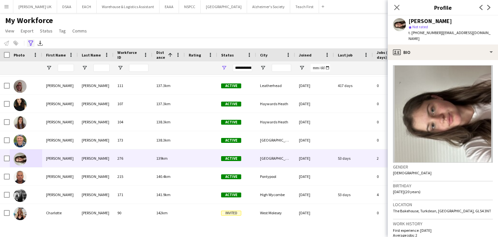
click at [31, 43] on icon at bounding box center [30, 43] width 5 height 5
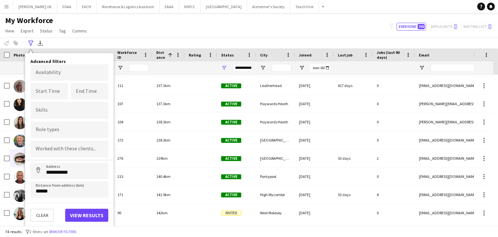
click at [68, 107] on div at bounding box center [69, 110] width 78 height 17
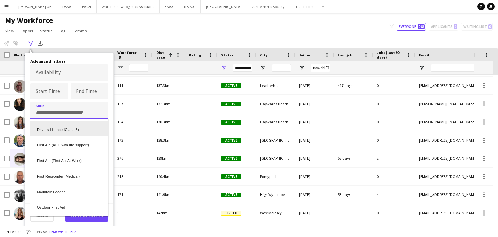
click at [59, 127] on div "Drivers Licence (Class B)" at bounding box center [69, 129] width 78 height 16
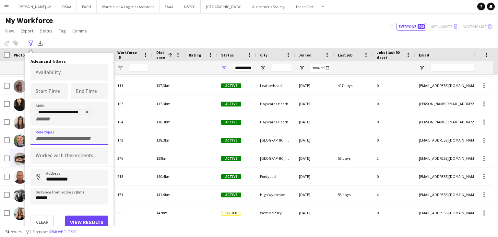
click at [51, 136] on input "Type to search role types..." at bounding box center [69, 139] width 67 height 6
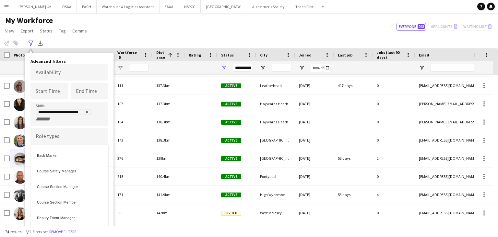
click at [110, 129] on div at bounding box center [249, 118] width 498 height 237
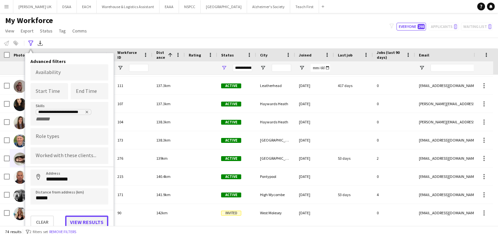
click at [90, 223] on button "View results" at bounding box center [86, 221] width 43 height 13
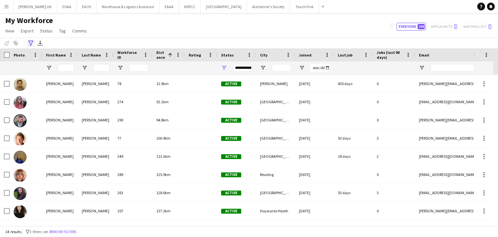
click at [30, 41] on icon "Advanced filters" at bounding box center [30, 43] width 5 height 5
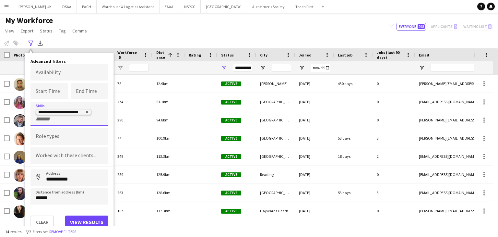
click at [88, 111] on icon "Remove tag" at bounding box center [87, 112] width 4 height 4
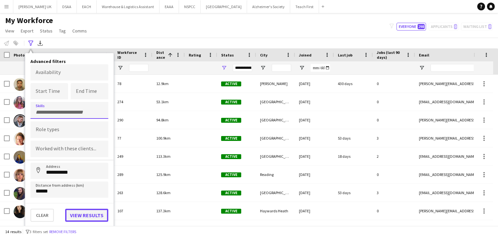
click at [96, 212] on button "View results" at bounding box center [86, 215] width 43 height 13
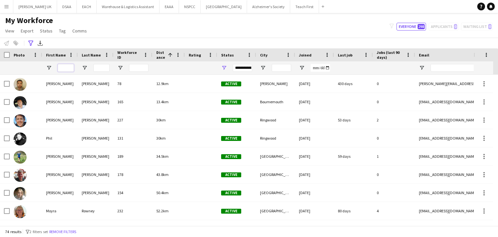
click at [65, 64] on input "First Name Filter Input" at bounding box center [66, 68] width 16 height 8
click at [30, 41] on icon "Advanced filters" at bounding box center [30, 43] width 5 height 5
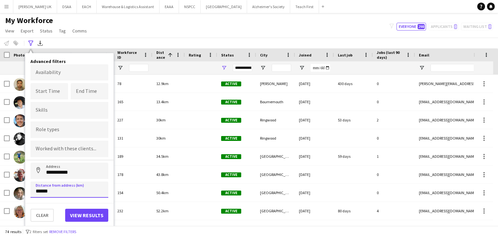
drag, startPoint x: 40, startPoint y: 191, endPoint x: 33, endPoint y: 192, distance: 7.6
click at [33, 192] on input "******" at bounding box center [69, 189] width 78 height 16
drag, startPoint x: 43, startPoint y: 192, endPoint x: 37, endPoint y: 192, distance: 6.5
click at [36, 192] on input "******" at bounding box center [69, 189] width 78 height 16
type input "******"
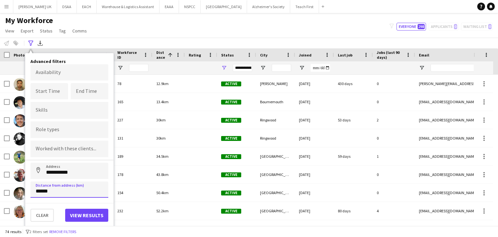
click button "Address" at bounding box center [38, 170] width 16 height 16
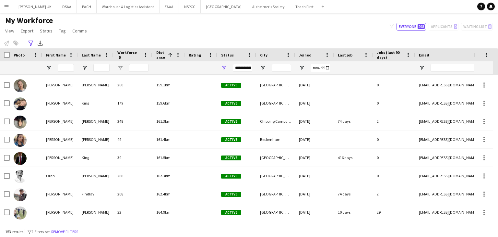
scroll to position [1946, 0]
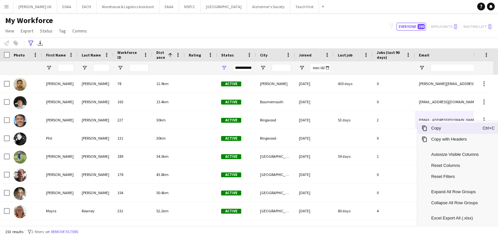
click at [436, 131] on span "Copy" at bounding box center [454, 128] width 55 height 11
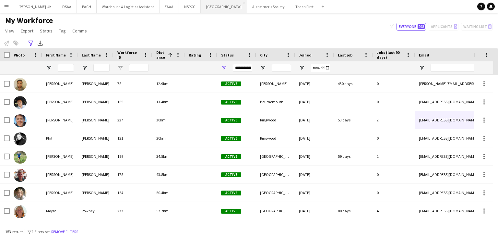
click at [208, 8] on button "[GEOGRAPHIC_DATA] Hospice Close" at bounding box center [224, 6] width 46 height 13
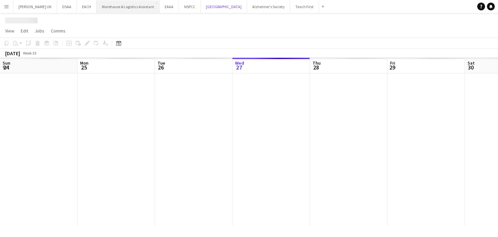
scroll to position [0, 155]
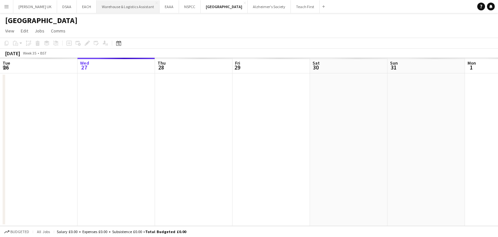
click at [133, 7] on button "Warehouse & Logistics Assistant Close" at bounding box center [128, 6] width 63 height 13
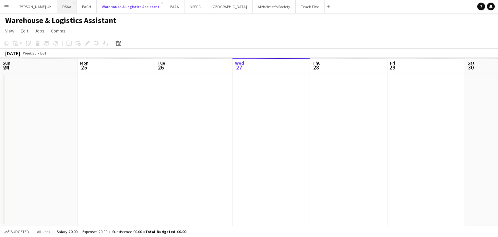
scroll to position [0, 155]
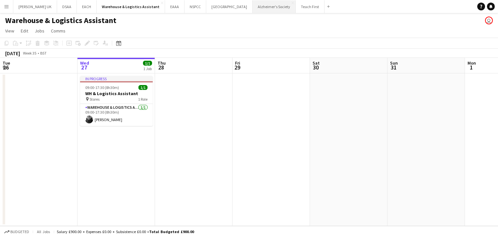
click at [253, 9] on button "Alzheimer's Society Close" at bounding box center [274, 6] width 43 height 13
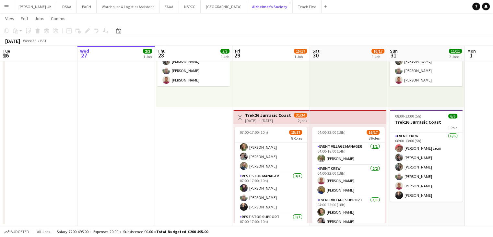
scroll to position [97, 0]
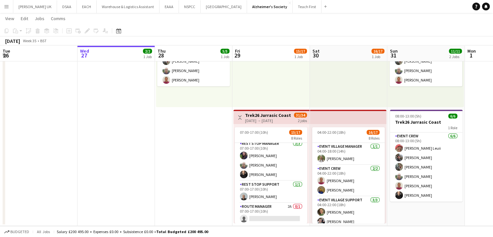
click at [5, 4] on app-icon "Menu" at bounding box center [6, 6] width 5 height 5
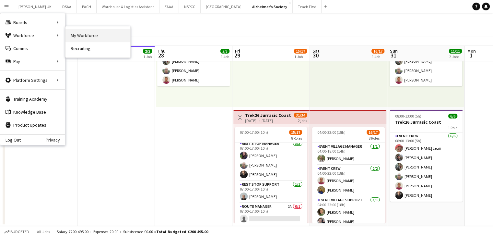
click at [66, 35] on link "My Workforce" at bounding box center [98, 35] width 65 height 13
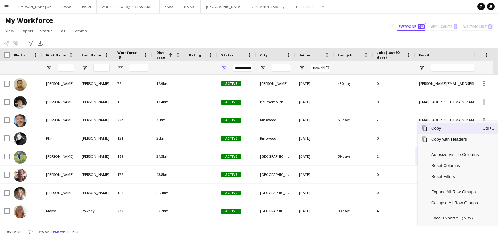
click at [437, 127] on span "Copy" at bounding box center [454, 128] width 55 height 11
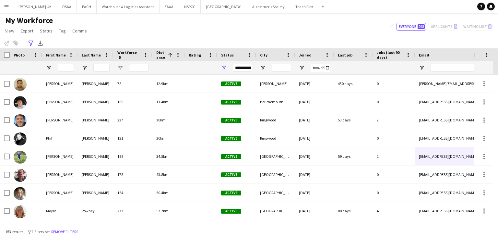
click at [29, 66] on div at bounding box center [26, 67] width 25 height 13
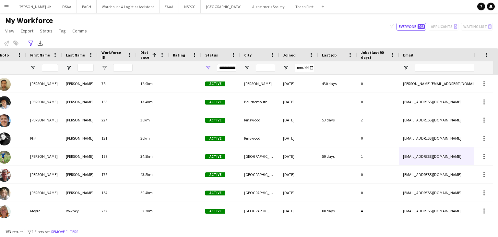
scroll to position [0, 20]
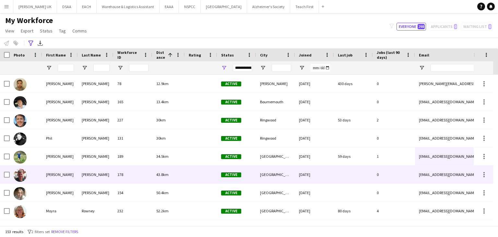
click at [60, 174] on div "[PERSON_NAME]" at bounding box center [60, 174] width 36 height 18
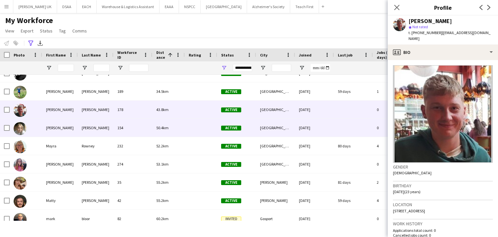
click at [70, 130] on div "[PERSON_NAME]" at bounding box center [60, 128] width 36 height 18
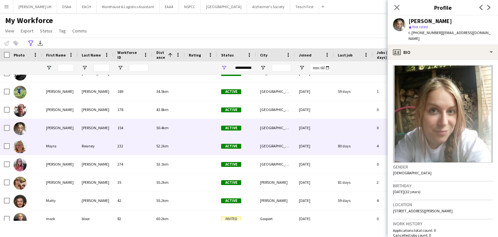
click at [65, 148] on div "Moyra" at bounding box center [60, 146] width 36 height 18
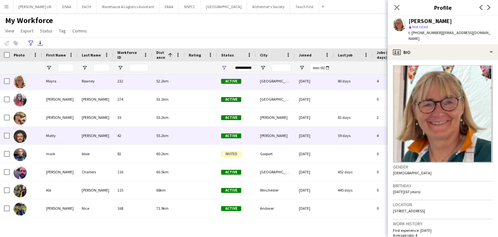
click at [60, 138] on div "Matty" at bounding box center [60, 135] width 36 height 18
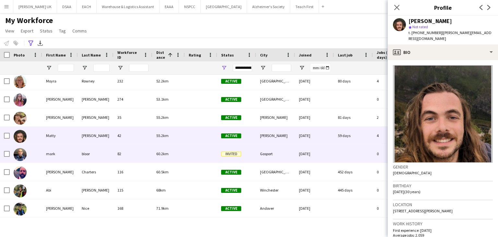
click at [59, 155] on div "mark" at bounding box center [60, 154] width 36 height 18
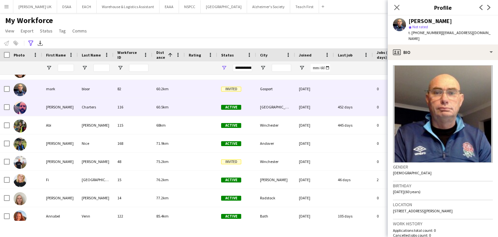
click at [51, 109] on div "[PERSON_NAME]" at bounding box center [60, 107] width 36 height 18
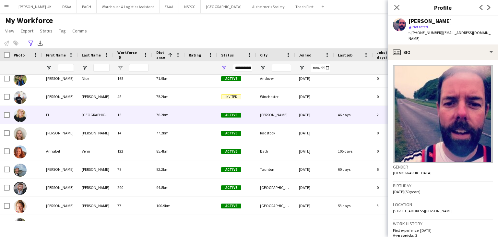
click at [51, 111] on div "Fi" at bounding box center [60, 115] width 36 height 18
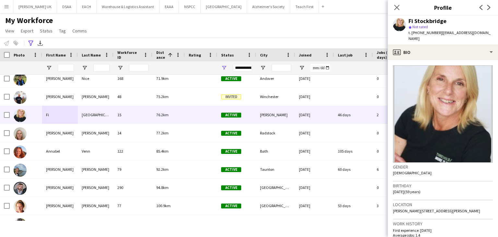
drag, startPoint x: 439, startPoint y: 32, endPoint x: 493, endPoint y: 32, distance: 53.8
click at [493, 32] on app-profile-header "Fi Stockbridge star Not rated t. [PHONE_NUMBER] | [EMAIL_ADDRESS][DOMAIN_NAME]" at bounding box center [443, 30] width 110 height 29
copy span "[EMAIL_ADDRESS][DOMAIN_NAME]"
drag, startPoint x: 39, startPoint y: 60, endPoint x: 31, endPoint y: 70, distance: 12.6
click at [39, 61] on div "Photo" at bounding box center [26, 54] width 32 height 13
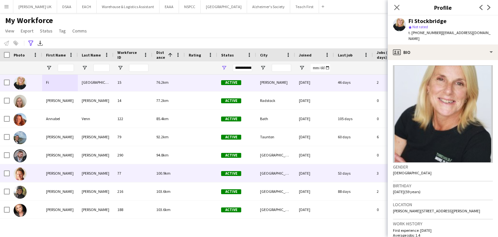
scroll to position [301, 0]
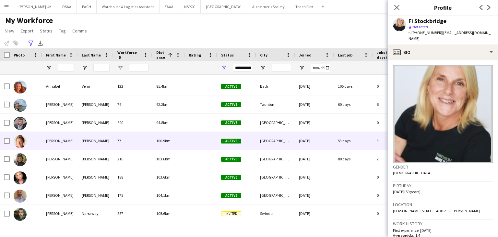
click at [287, 143] on div "[GEOGRAPHIC_DATA]" at bounding box center [275, 141] width 39 height 18
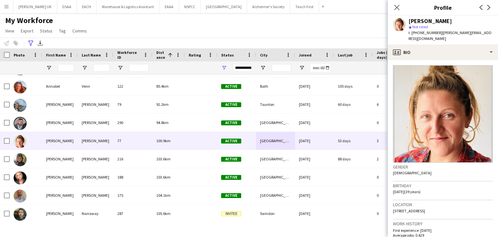
drag, startPoint x: 470, startPoint y: 32, endPoint x: 439, endPoint y: 32, distance: 30.2
click at [439, 32] on div "[PERSON_NAME] star Not rated t. [PHONE_NUMBER] | [PERSON_NAME][EMAIL_ADDRESS][D…" at bounding box center [443, 30] width 110 height 29
copy span "[PERSON_NAME][EMAIL_ADDRESS][DOMAIN_NAME]"
click at [27, 68] on div at bounding box center [26, 67] width 25 height 13
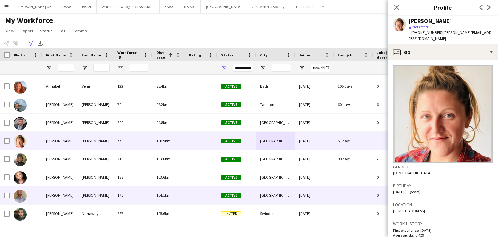
scroll to position [389, 0]
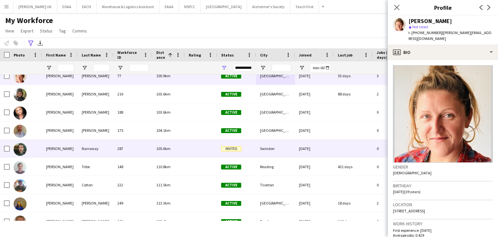
click at [62, 148] on div "[PERSON_NAME]" at bounding box center [60, 148] width 36 height 18
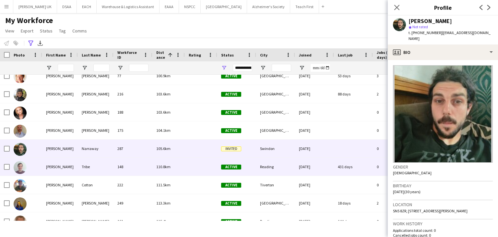
click at [61, 167] on div "[PERSON_NAME]" at bounding box center [60, 167] width 36 height 18
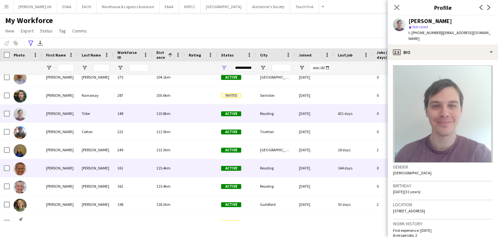
scroll to position [454, 0]
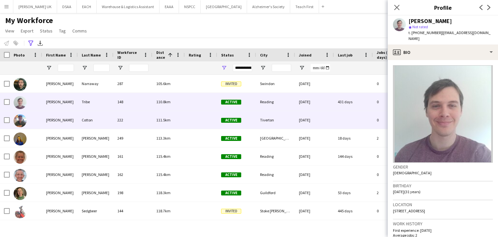
click at [59, 123] on div "[PERSON_NAME]" at bounding box center [60, 120] width 36 height 18
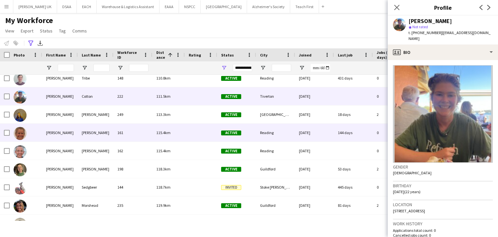
scroll to position [487, 0]
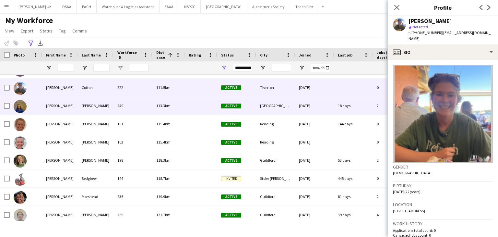
click at [62, 108] on div "[PERSON_NAME]" at bounding box center [60, 106] width 36 height 18
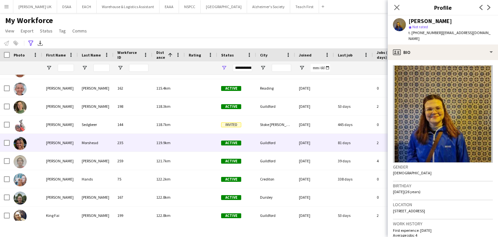
scroll to position [551, 0]
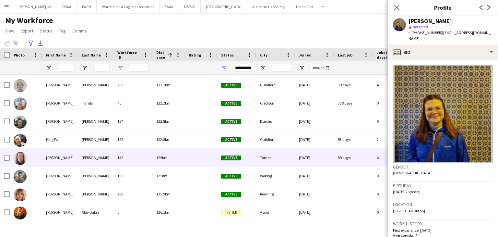
click at [66, 162] on div "[PERSON_NAME]" at bounding box center [60, 158] width 36 height 18
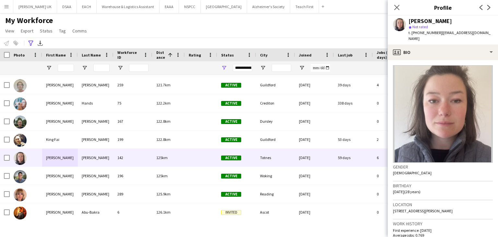
drag, startPoint x: 485, startPoint y: 33, endPoint x: 442, endPoint y: 37, distance: 42.6
click at [442, 37] on div "[PERSON_NAME] star Not rated t. [PHONE_NUMBER] | [EMAIL_ADDRESS][DOMAIN_NAME]" at bounding box center [443, 30] width 110 height 29
copy span "[EMAIL_ADDRESS][DOMAIN_NAME]"
click at [37, 64] on div at bounding box center [26, 67] width 25 height 13
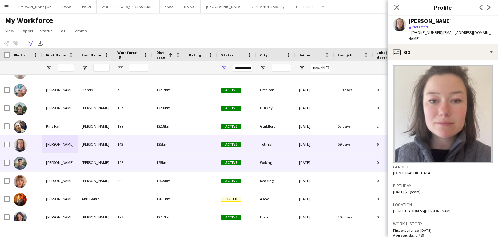
scroll to position [670, 0]
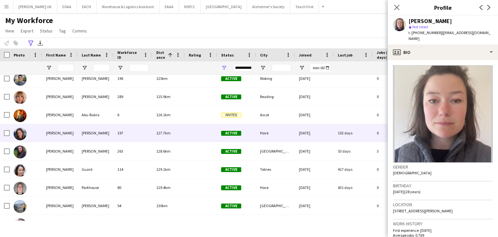
click at [56, 133] on div "[PERSON_NAME]" at bounding box center [60, 133] width 36 height 18
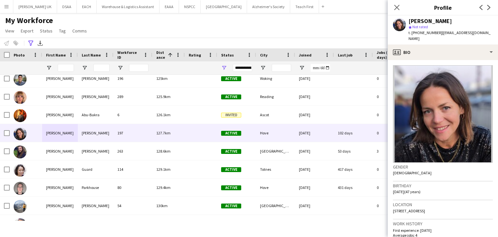
drag, startPoint x: 480, startPoint y: 33, endPoint x: 440, endPoint y: 35, distance: 40.3
click at [440, 35] on app-profile-header "[PERSON_NAME] star Not rated t. [PHONE_NUMBER] | [EMAIL_ADDRESS][DOMAIN_NAME]" at bounding box center [443, 30] width 110 height 29
copy span "[EMAIL_ADDRESS][DOMAIN_NAME]"
click at [23, 68] on div at bounding box center [26, 67] width 25 height 13
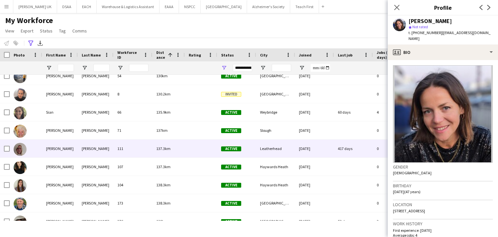
click at [38, 150] on div at bounding box center [26, 148] width 32 height 18
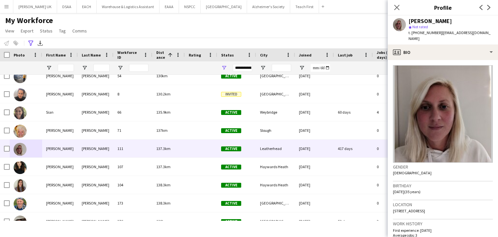
drag, startPoint x: 483, startPoint y: 33, endPoint x: 439, endPoint y: 34, distance: 43.1
click at [439, 34] on div "[PERSON_NAME] star Not rated t. [PHONE_NUMBER] | [EMAIL_ADDRESS][DOMAIN_NAME]" at bounding box center [443, 30] width 110 height 29
copy span "[EMAIL_ADDRESS][DOMAIN_NAME]"
click at [22, 64] on div at bounding box center [26, 67] width 25 height 13
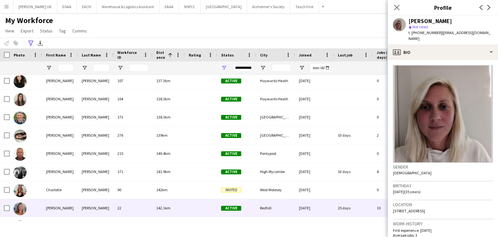
scroll to position [941, 0]
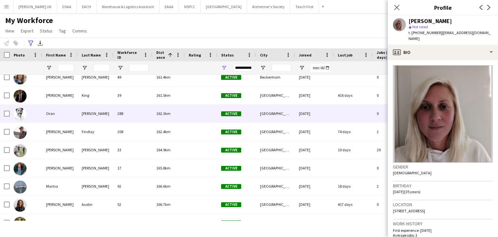
click at [311, 114] on div "[DATE]" at bounding box center [314, 113] width 39 height 18
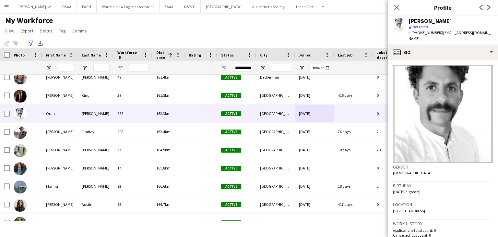
drag, startPoint x: 456, startPoint y: 39, endPoint x: 440, endPoint y: 33, distance: 17.5
click at [440, 33] on div "t. [PHONE_NUMBER] | [EMAIL_ADDRESS][DOMAIN_NAME]" at bounding box center [451, 36] width 84 height 12
copy span "[EMAIL_ADDRESS][DOMAIN_NAME]"
drag, startPoint x: 30, startPoint y: 69, endPoint x: 38, endPoint y: 71, distance: 7.9
click at [30, 69] on div at bounding box center [26, 67] width 25 height 13
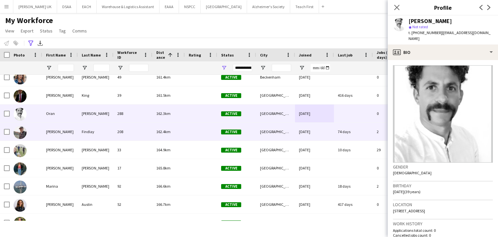
click at [53, 126] on div "[PERSON_NAME]" at bounding box center [60, 132] width 36 height 18
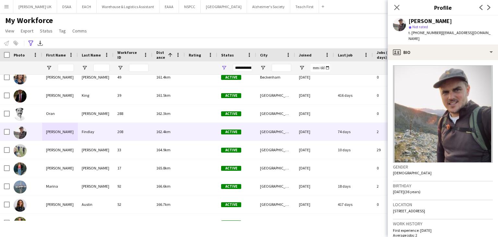
drag, startPoint x: 480, startPoint y: 31, endPoint x: 440, endPoint y: 35, distance: 40.4
click at [440, 35] on div "[PERSON_NAME] star Not rated t. [PHONE_NUMBER] | [EMAIL_ADDRESS][DOMAIN_NAME]" at bounding box center [443, 30] width 110 height 29
copy span "[EMAIL_ADDRESS][DOMAIN_NAME]"
click at [35, 63] on div at bounding box center [26, 67] width 25 height 13
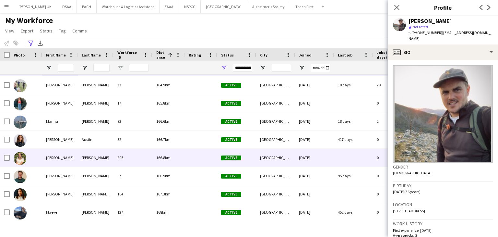
click at [42, 157] on div at bounding box center [26, 158] width 32 height 18
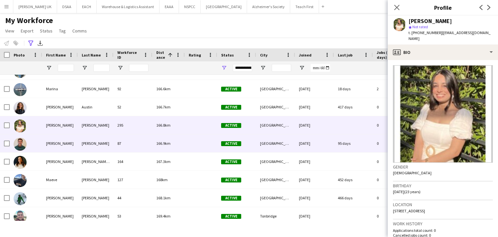
click at [57, 146] on div "[PERSON_NAME]" at bounding box center [60, 143] width 36 height 18
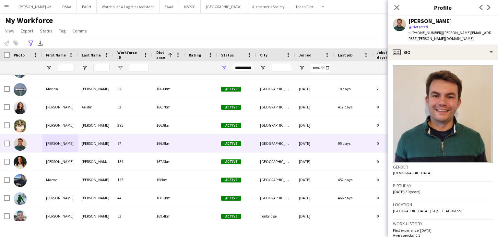
drag, startPoint x: 485, startPoint y: 33, endPoint x: 181, endPoint y: 144, distance: 323.2
click at [436, 37] on app-profile-header "[PERSON_NAME] star Not rated t. [PHONE_NUMBER] | [PERSON_NAME][EMAIL_ADDRESS][P…" at bounding box center [443, 30] width 110 height 29
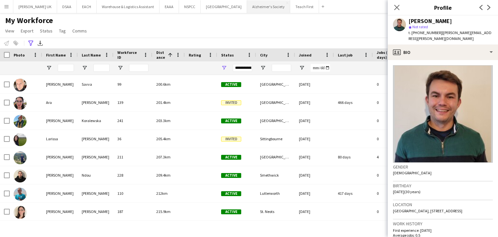
click at [252, 10] on button "Alzheimer's Society Close" at bounding box center [268, 6] width 43 height 13
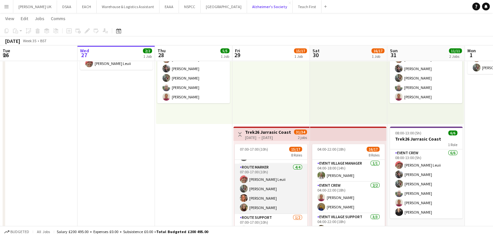
scroll to position [180, 0]
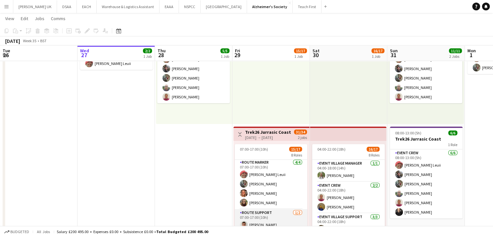
click at [273, 216] on app-card-role "Route Support [DATE] 07:00-17:00 (10h) [PERSON_NAME] single-neutral-actions" at bounding box center [271, 224] width 73 height 31
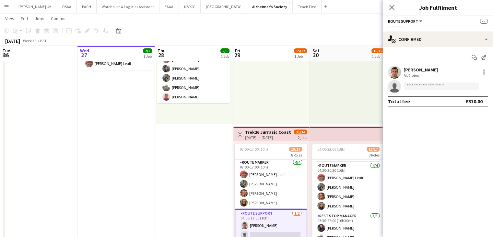
scroll to position [182, 0]
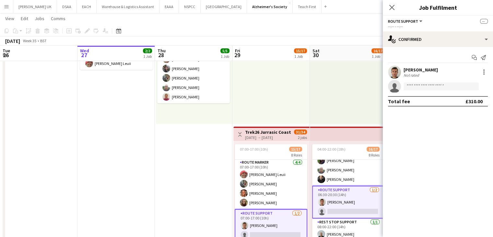
click at [354, 195] on app-card-role "Route Support [DATE] 06:30-20:30 (14h) [PERSON_NAME] single-neutral-actions" at bounding box center [348, 202] width 73 height 33
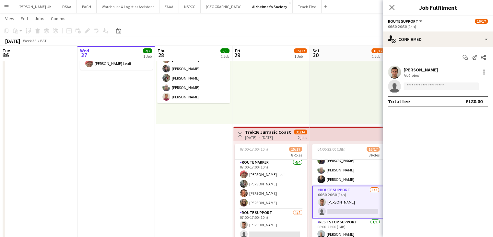
click at [7, 6] on app-icon "Menu" at bounding box center [6, 6] width 5 height 5
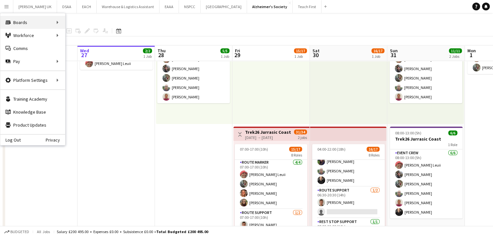
scroll to position [180, 0]
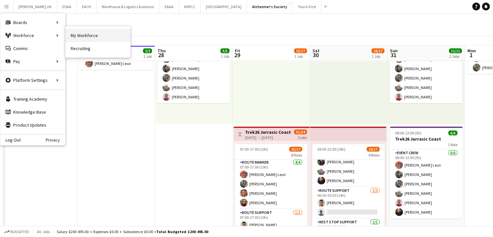
click at [78, 36] on link "My Workforce" at bounding box center [98, 35] width 65 height 13
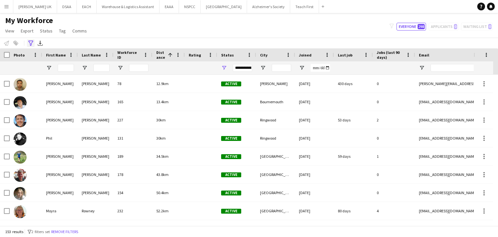
click at [30, 44] on icon "Advanced filters" at bounding box center [30, 43] width 5 height 5
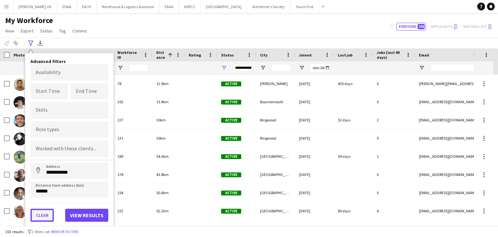
click at [44, 215] on button "Clear" at bounding box center [41, 215] width 23 height 13
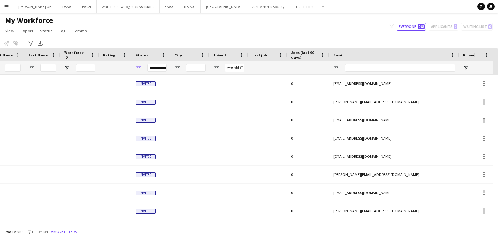
scroll to position [0, 133]
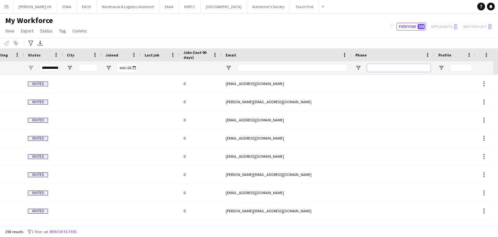
click at [376, 68] on input "Phone Filter Input" at bounding box center [399, 68] width 64 height 8
paste input "**********"
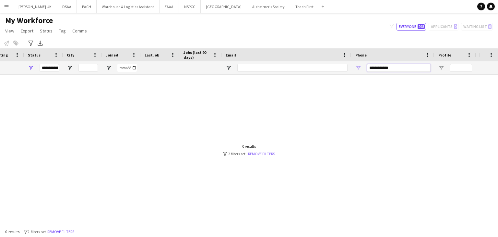
type input "**********"
click at [260, 153] on link "Remove filters" at bounding box center [261, 153] width 27 height 5
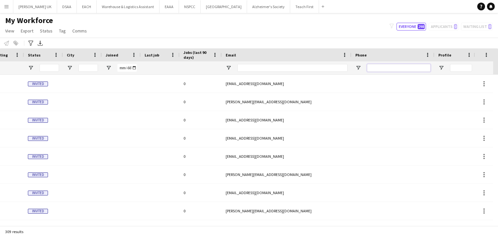
click at [382, 65] on input "Phone Filter Input" at bounding box center [399, 68] width 64 height 8
paste input "**********"
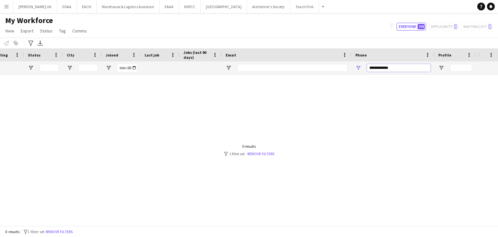
click at [379, 68] on input "**********" at bounding box center [399, 68] width 64 height 8
type input "**********"
drag, startPoint x: 397, startPoint y: 65, endPoint x: 350, endPoint y: 68, distance: 46.5
click at [350, 68] on div at bounding box center [190, 67] width 703 height 13
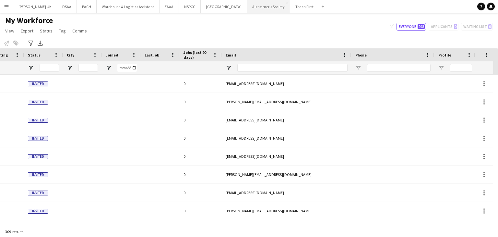
click at [265, 7] on button "Alzheimer's Society Close" at bounding box center [268, 6] width 43 height 13
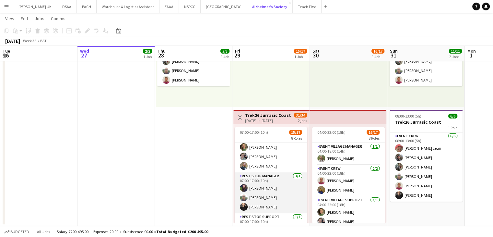
scroll to position [97, 0]
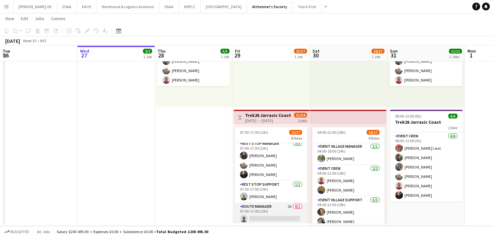
click at [270, 211] on app-card-role "Route Manager 2A 0/1 07:00-17:00 (10h) single-neutral-actions" at bounding box center [271, 214] width 73 height 22
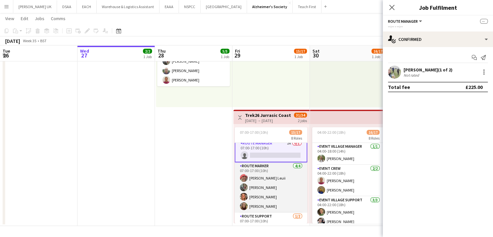
scroll to position [162, 0]
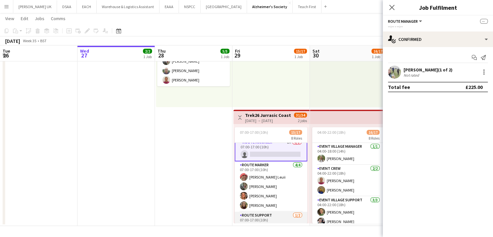
click at [268, 219] on app-card-role "Route Support [DATE] 07:00-17:00 (10h) [PERSON_NAME] single-neutral-actions" at bounding box center [271, 226] width 73 height 31
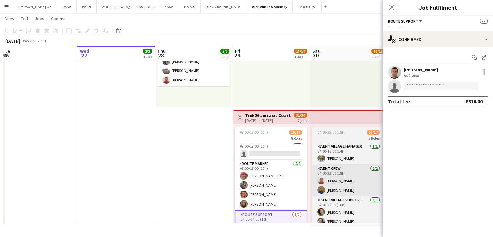
scroll to position [162, 0]
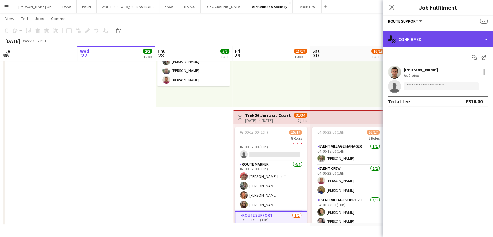
click at [446, 39] on div "single-neutral-actions-check-2 Confirmed" at bounding box center [438, 39] width 110 height 16
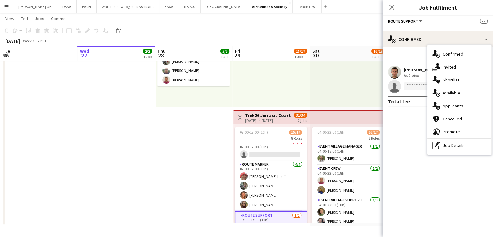
click at [408, 20] on span "Route Support" at bounding box center [403, 21] width 30 height 5
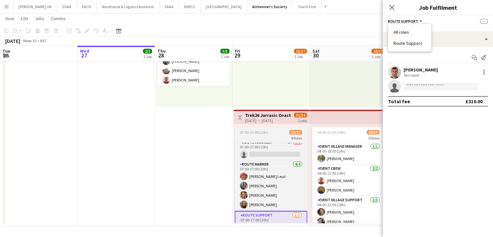
click at [261, 129] on app-job-card "07:00-17:00 (10h) 15/17 8 Roles Event Crew [DATE] 07:00-17:00 (10h) [PERSON_NAM…" at bounding box center [271, 175] width 73 height 96
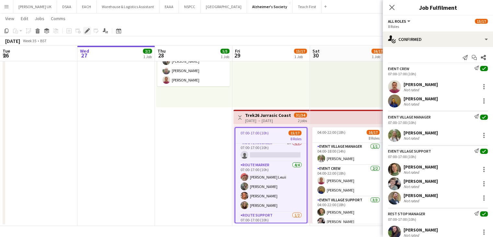
click at [86, 30] on icon "Edit" at bounding box center [87, 30] width 5 height 5
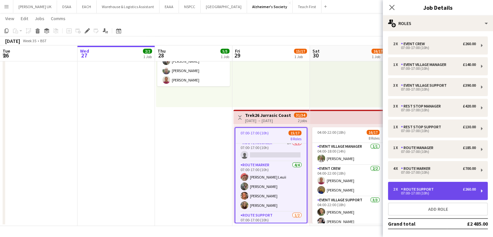
click at [432, 193] on div "07:00-17:00 (10h)" at bounding box center [434, 192] width 83 height 3
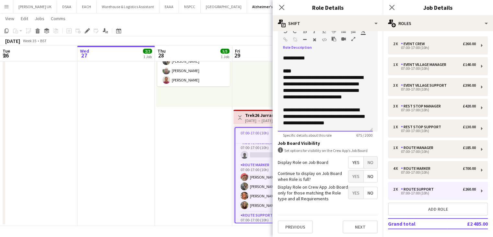
scroll to position [115, 0]
click at [188, 133] on app-date-cell "Toggle View Trek26 Jurassic Coast [DATE] → [DATE] 10/10 2 jobs 08:00-12:00 (4h)…" at bounding box center [194, 108] width 78 height 235
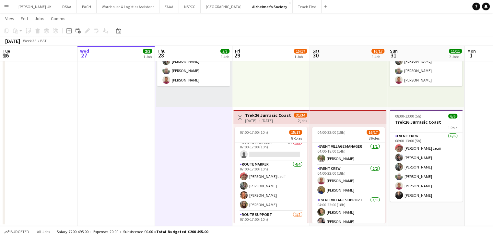
click at [8, 8] on app-icon "Menu" at bounding box center [6, 6] width 5 height 5
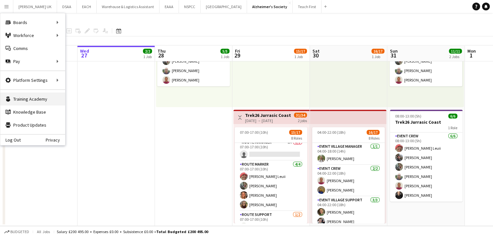
click at [64, 105] on link "Knowledge Base Knowledge Base" at bounding box center [32, 111] width 65 height 13
click at [105, 132] on app-date-cell "In progress 09:00-13:00 (4h) 2/2 Trek26 Jurrasic Coast 1 Role Event Crew [DATE]…" at bounding box center [117, 108] width 78 height 235
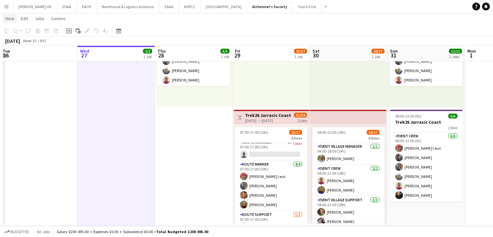
click at [7, 18] on span "View" at bounding box center [9, 19] width 9 height 6
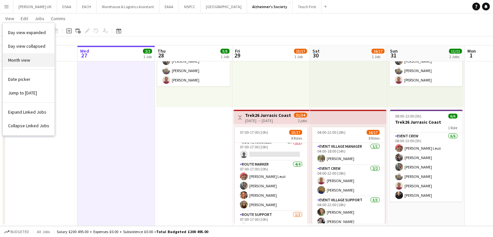
click at [22, 60] on span "Month view" at bounding box center [19, 60] width 22 height 6
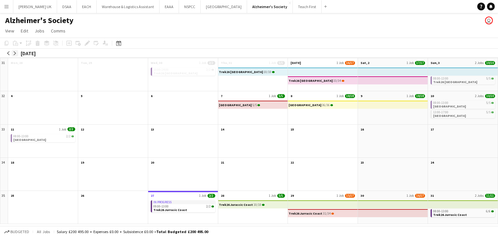
click at [13, 52] on app-icon "arrow-right" at bounding box center [15, 53] width 4 height 4
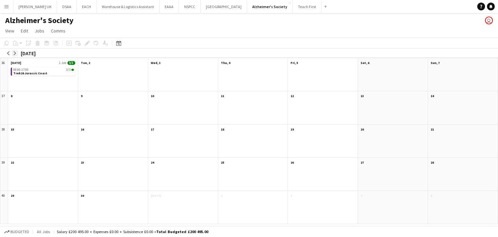
click at [14, 52] on app-icon "arrow-right" at bounding box center [15, 53] width 4 height 4
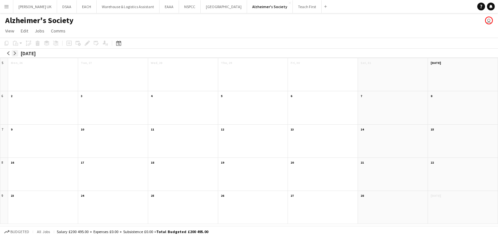
click at [14, 52] on app-icon "arrow-right" at bounding box center [15, 53] width 4 height 4
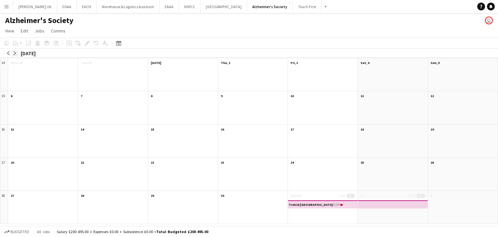
click at [14, 52] on app-icon "arrow-right" at bounding box center [15, 53] width 4 height 4
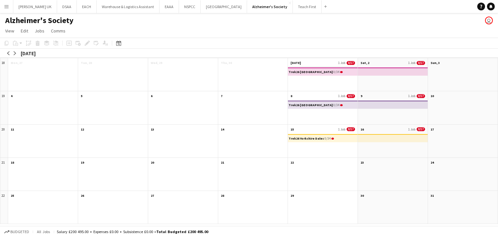
click at [321, 63] on app-month-view-date-header "[DATE] 1 Job 0/17" at bounding box center [323, 62] width 70 height 8
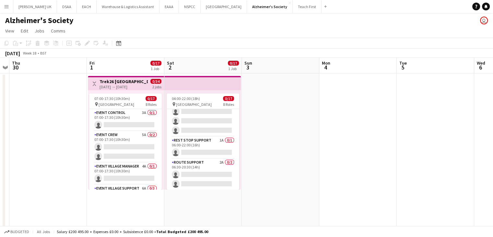
scroll to position [180, 0]
click at [204, 167] on app-card-role "Route Support 2A 0/2 06:30-20:30 (14h) single-neutral-actions single-neutral-ac…" at bounding box center [203, 173] width 73 height 31
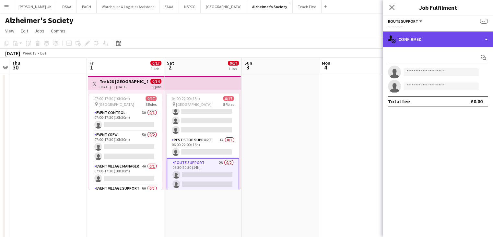
click at [430, 43] on div "single-neutral-actions-check-2 Confirmed" at bounding box center [438, 39] width 110 height 16
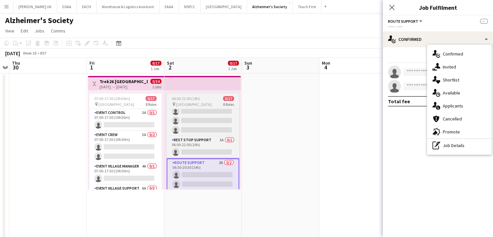
click at [189, 98] on span "04:00-22:00 (18h)" at bounding box center [186, 98] width 28 height 5
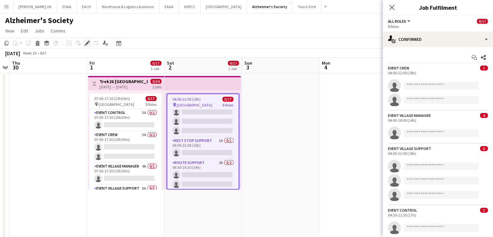
click at [84, 41] on div "Edit" at bounding box center [87, 43] width 8 height 8
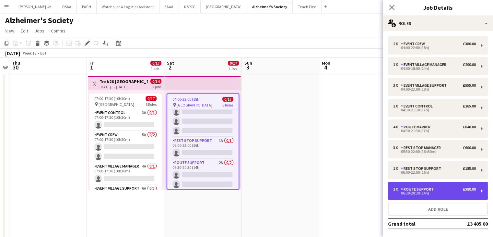
click at [430, 190] on div "Route Support" at bounding box center [418, 189] width 35 height 5
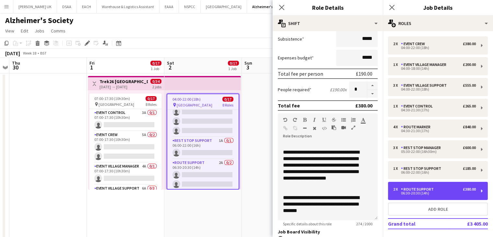
scroll to position [97, 0]
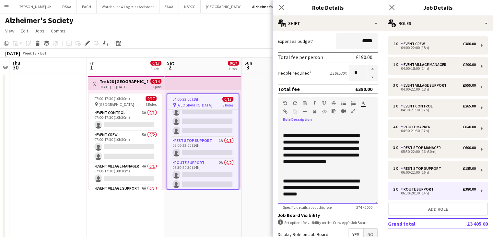
drag, startPoint x: 283, startPoint y: 134, endPoint x: 324, endPoint y: 173, distance: 56.4
click at [324, 173] on div "**********" at bounding box center [328, 165] width 100 height 78
copy div "**********"
